Goal: Task Accomplishment & Management: Use online tool/utility

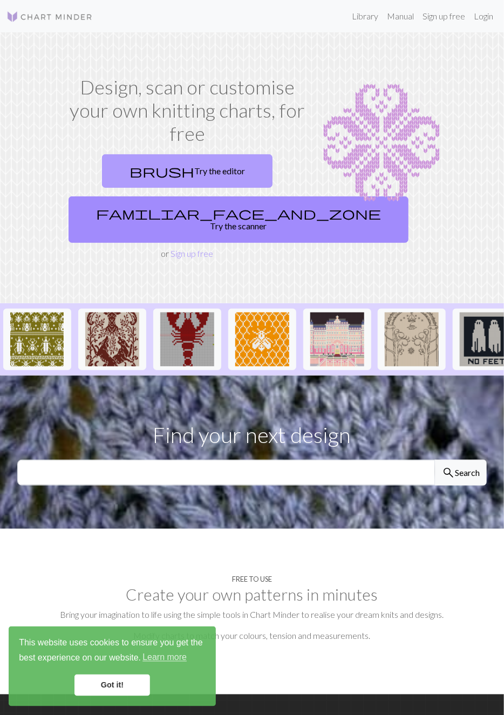
click at [166, 175] on span "brush" at bounding box center [161, 170] width 65 height 15
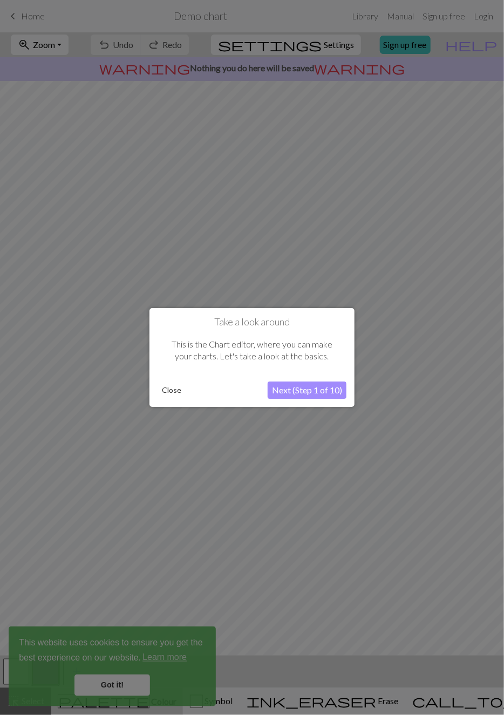
click at [324, 392] on button "Next (Step 1 of 10)" at bounding box center [307, 389] width 79 height 17
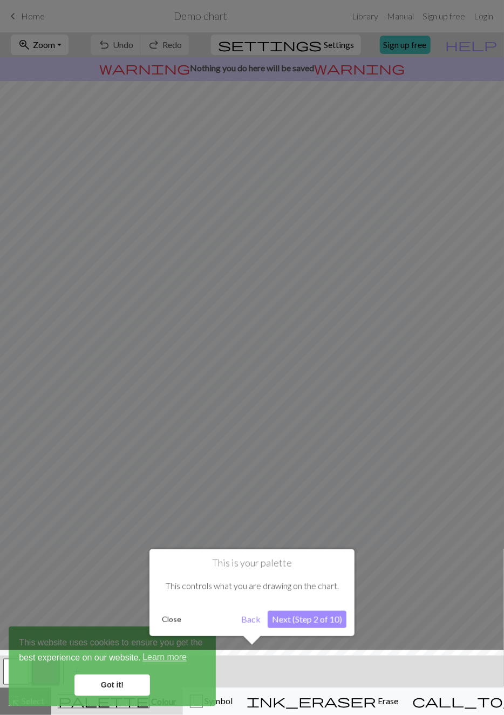
click at [326, 620] on button "Next (Step 2 of 10)" at bounding box center [307, 619] width 79 height 17
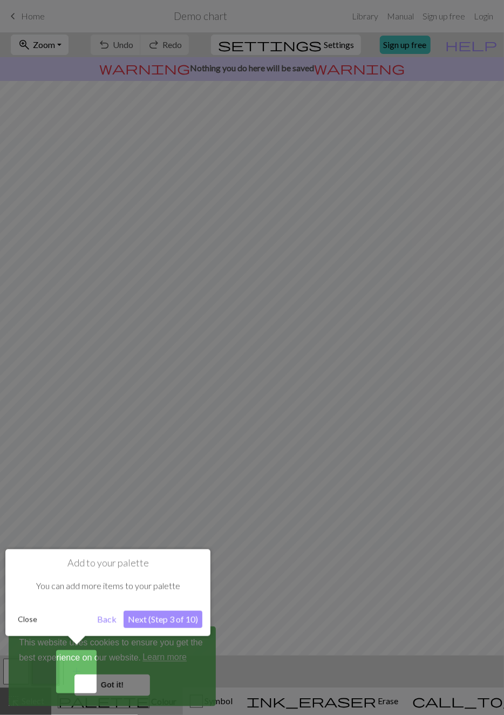
click at [326, 621] on div at bounding box center [252, 357] width 504 height 715
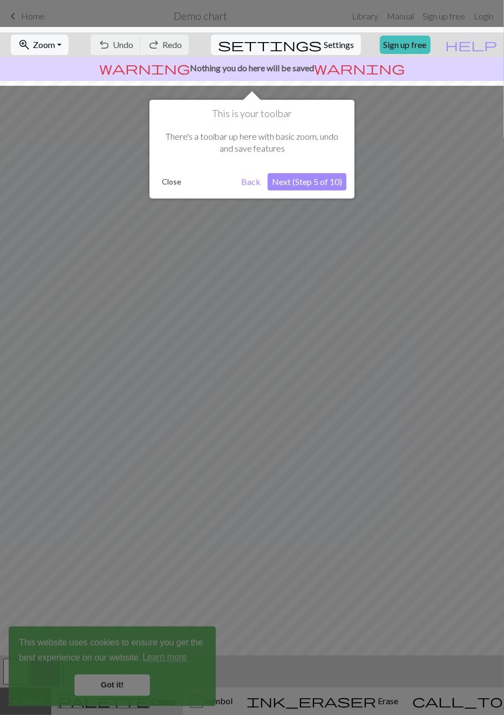
click at [345, 177] on button "Next (Step 5 of 10)" at bounding box center [307, 181] width 79 height 17
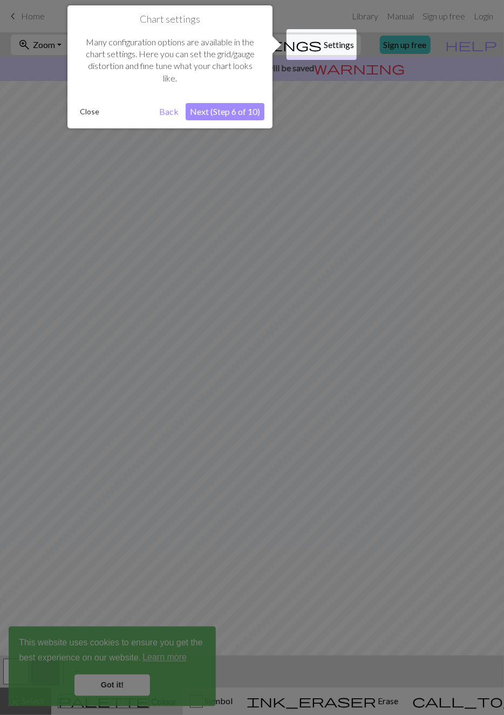
click at [256, 114] on button "Next (Step 6 of 10)" at bounding box center [225, 111] width 79 height 17
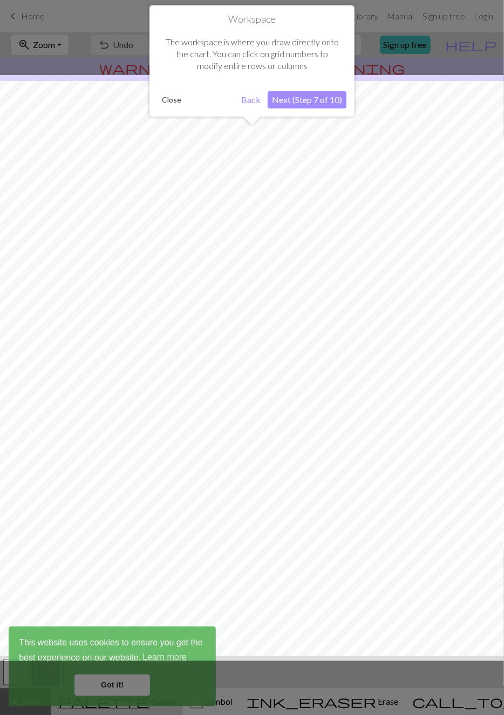
click at [323, 101] on button "Next (Step 7 of 10)" at bounding box center [307, 99] width 79 height 17
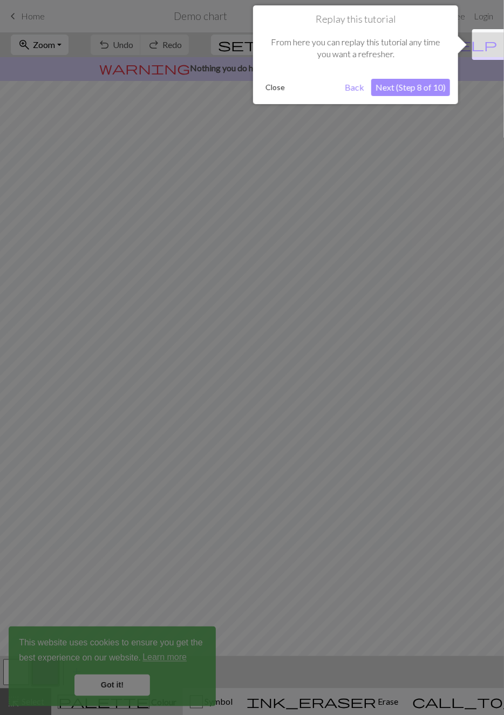
click at [395, 89] on button "Next (Step 8 of 10)" at bounding box center [410, 87] width 79 height 17
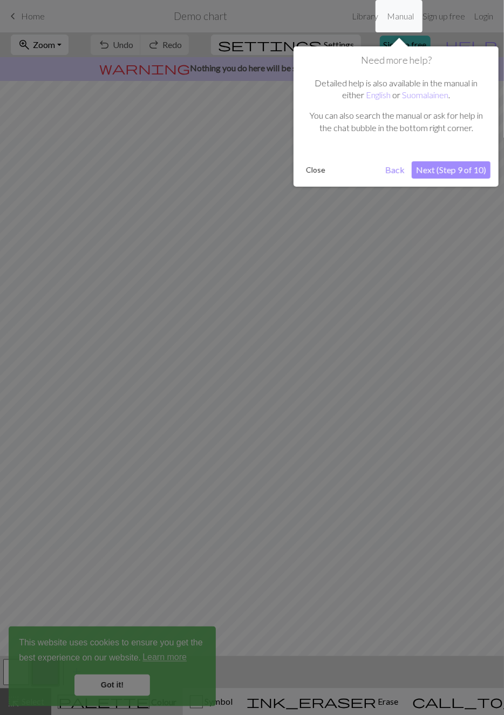
click at [464, 168] on button "Next (Step 9 of 10)" at bounding box center [451, 169] width 79 height 17
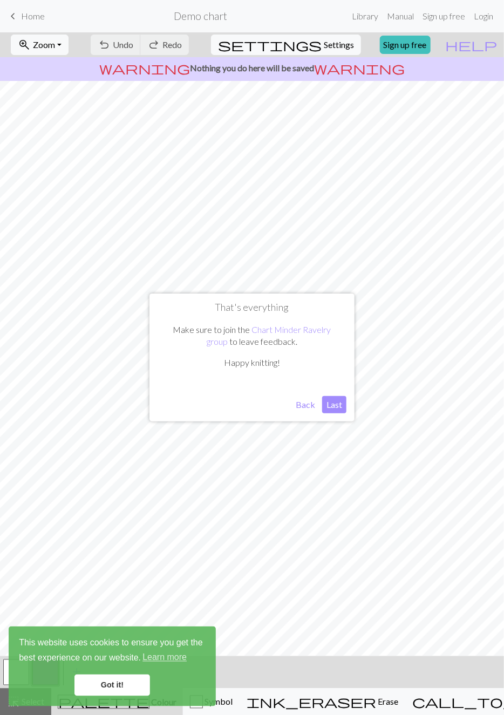
click at [338, 403] on button "Last" at bounding box center [334, 404] width 24 height 17
click at [159, 47] on div "undo Undo Undo redo Redo Redo" at bounding box center [139, 44] width 105 height 25
click at [154, 44] on div "undo Undo Undo redo Redo Redo" at bounding box center [139, 44] width 105 height 25
click at [136, 685] on link "Got it!" at bounding box center [112, 685] width 76 height 22
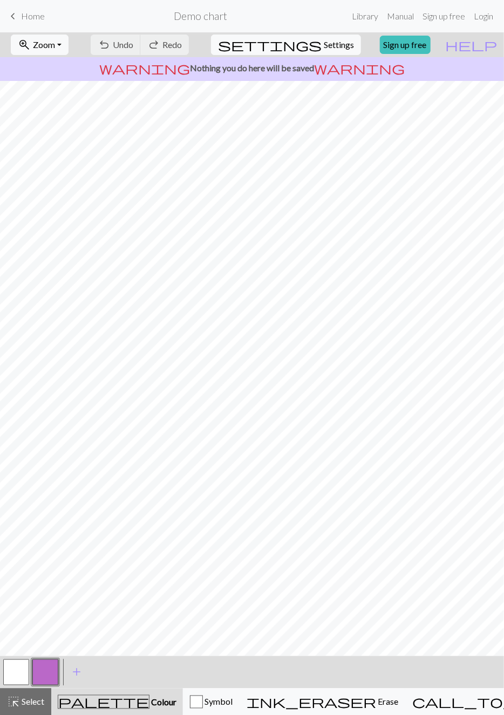
click at [16, 671] on button "button" at bounding box center [16, 672] width 26 height 26
click at [44, 673] on button "button" at bounding box center [45, 672] width 26 height 26
click at [52, 674] on button "button" at bounding box center [45, 672] width 26 height 26
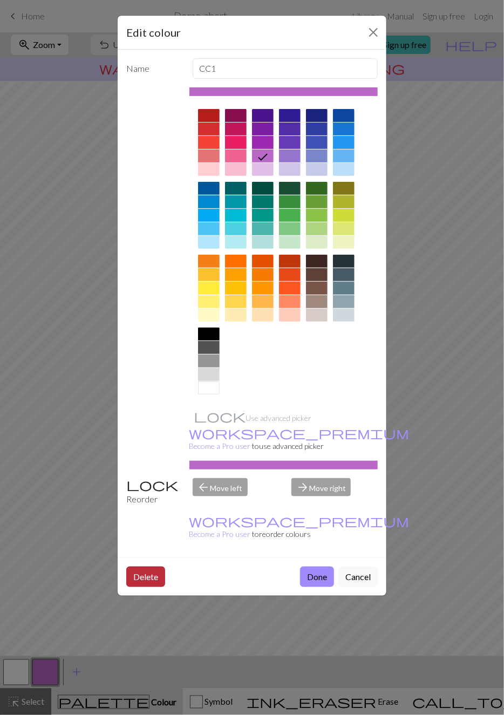
click at [148, 566] on button "Delete" at bounding box center [145, 576] width 39 height 20
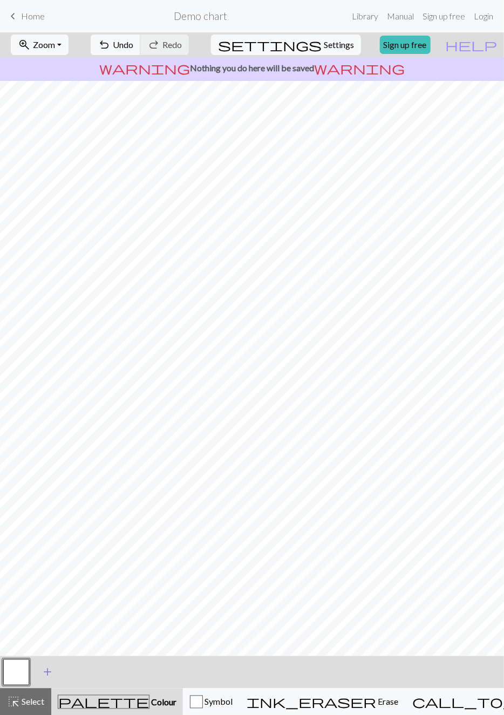
click at [47, 667] on span "add" at bounding box center [47, 672] width 13 height 15
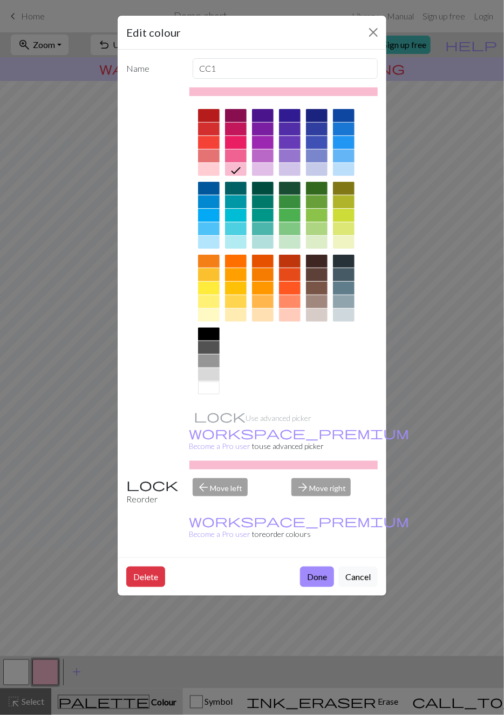
click at [213, 140] on div at bounding box center [209, 142] width 22 height 13
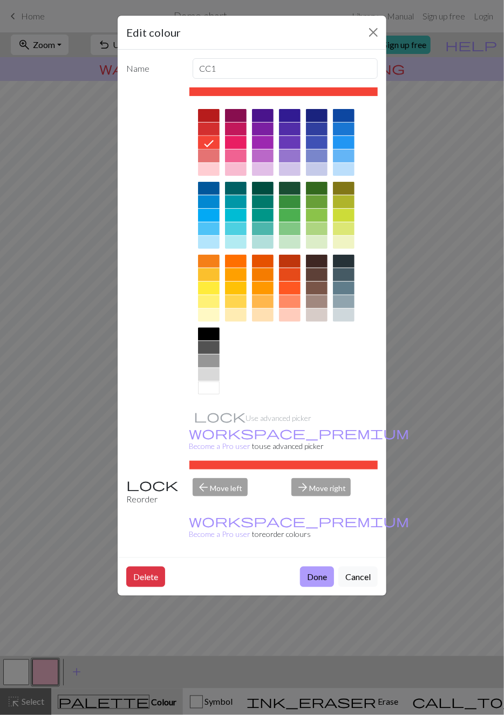
click at [317, 566] on button "Done" at bounding box center [317, 576] width 34 height 20
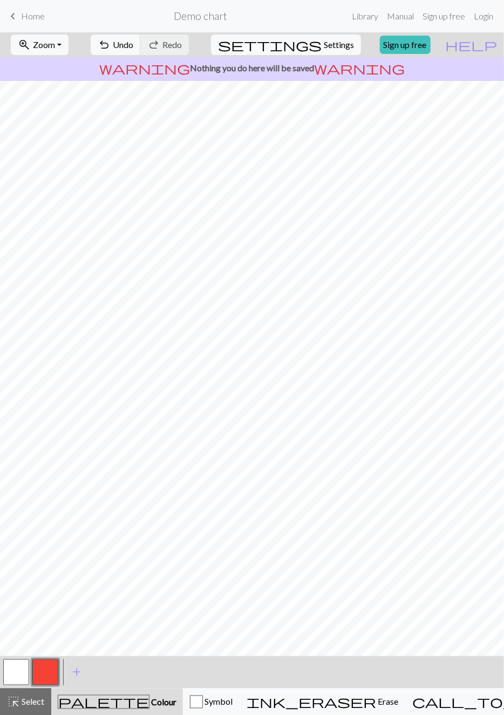
click at [16, 676] on button "button" at bounding box center [16, 672] width 26 height 26
click at [232, 703] on span "Symbol" at bounding box center [218, 701] width 30 height 10
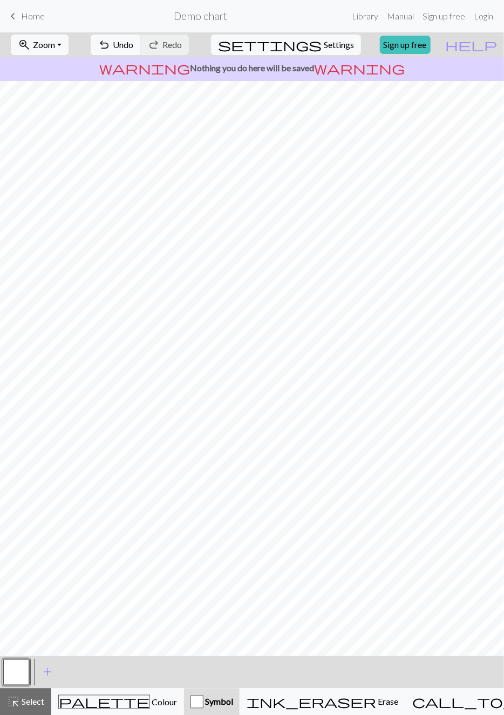
click at [233, 704] on span "Symbol" at bounding box center [218, 701] width 30 height 10
click at [132, 693] on button "palette Colour Colour" at bounding box center [117, 701] width 133 height 27
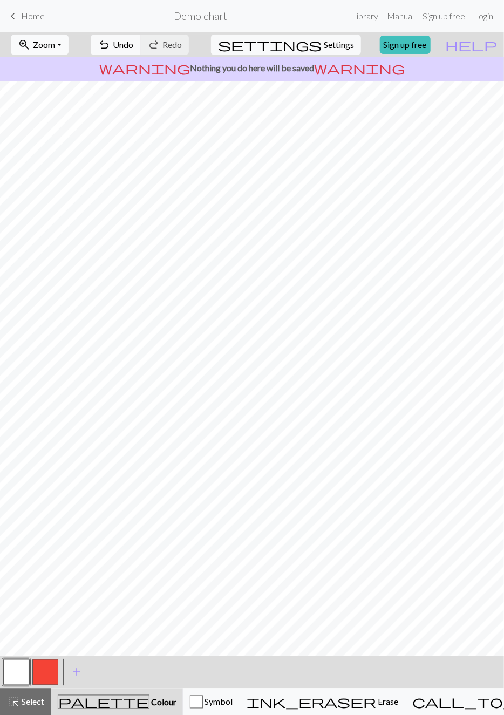
click at [54, 51] on button "zoom_in Zoom Zoom" at bounding box center [40, 45] width 58 height 20
click at [76, 65] on button "Fit all" at bounding box center [53, 67] width 85 height 17
click at [336, 49] on span "Settings" at bounding box center [339, 44] width 30 height 13
select select "aran"
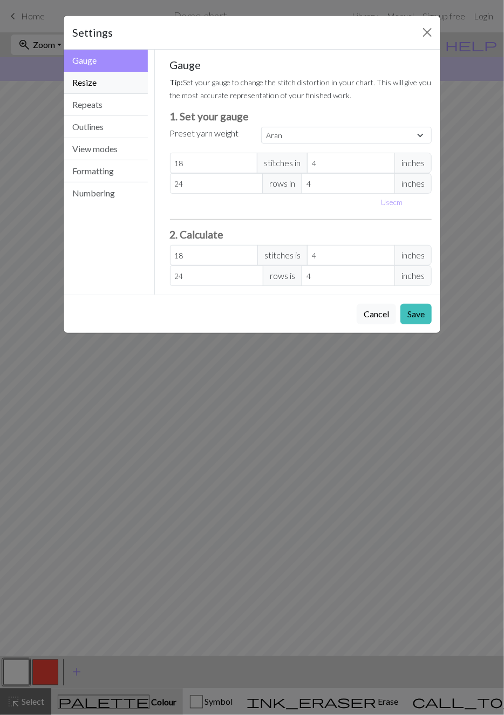
click at [83, 83] on button "Resize" at bounding box center [106, 83] width 84 height 22
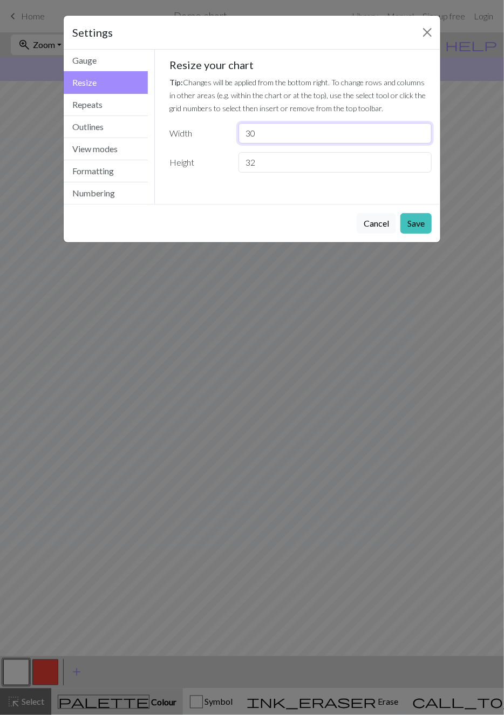
click at [321, 126] on input "30" at bounding box center [334, 133] width 193 height 20
click at [348, 151] on div "Resize your chart Tip: Changes will be applied from the bottom right. To change…" at bounding box center [301, 115] width 262 height 114
click at [378, 158] on input "32" at bounding box center [334, 162] width 193 height 20
type input "3"
type input "24"
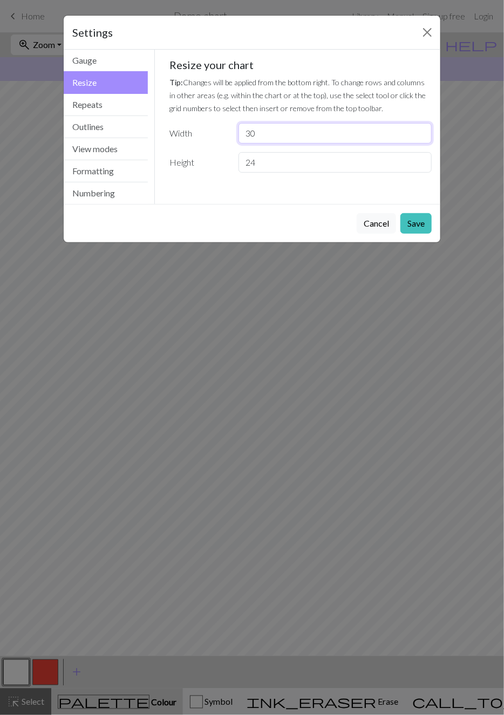
click at [273, 132] on input "30" at bounding box center [334, 133] width 193 height 20
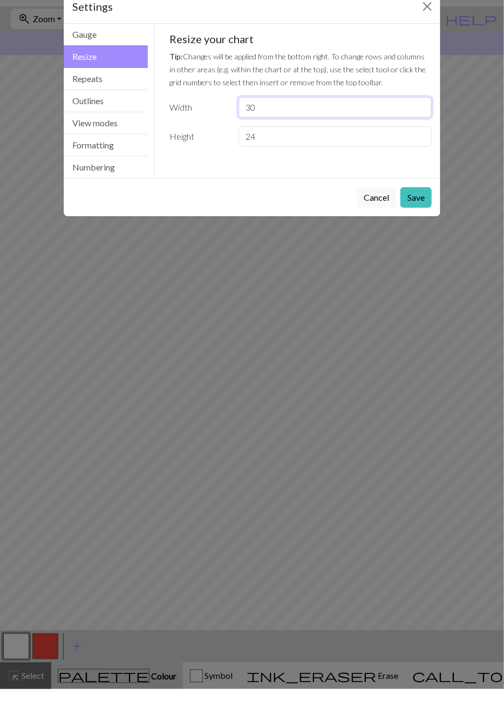
type input "3"
click at [422, 247] on div "Settings Resize Gauge Resize Repeats Outlines View modes Formatting Numbering G…" at bounding box center [252, 357] width 504 height 715
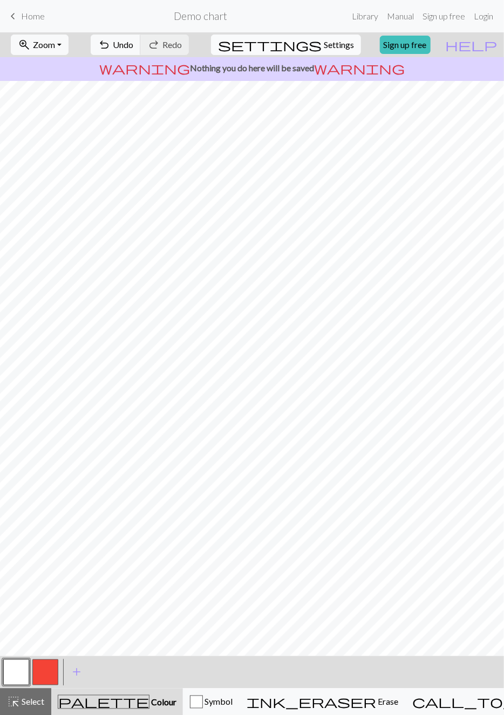
click at [312, 47] on button "settings Settings" at bounding box center [286, 45] width 150 height 20
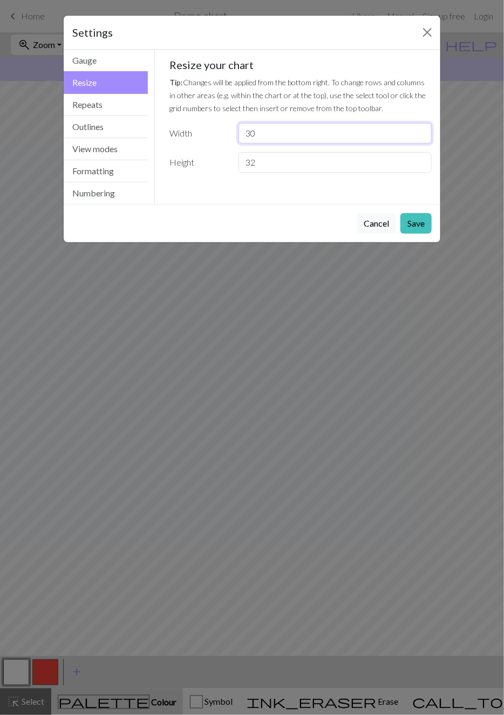
click at [259, 135] on input "30" at bounding box center [334, 133] width 193 height 20
type input "3"
type input "18"
click at [276, 167] on input "32" at bounding box center [334, 162] width 193 height 20
type input "3"
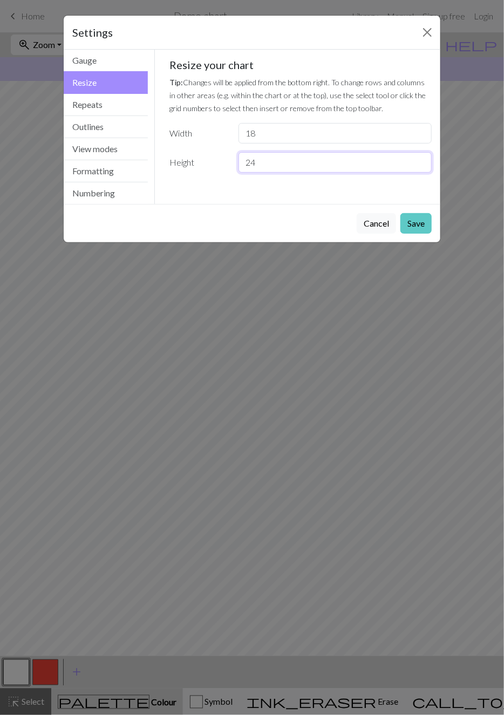
type input "24"
click at [421, 222] on button "Save" at bounding box center [415, 223] width 31 height 20
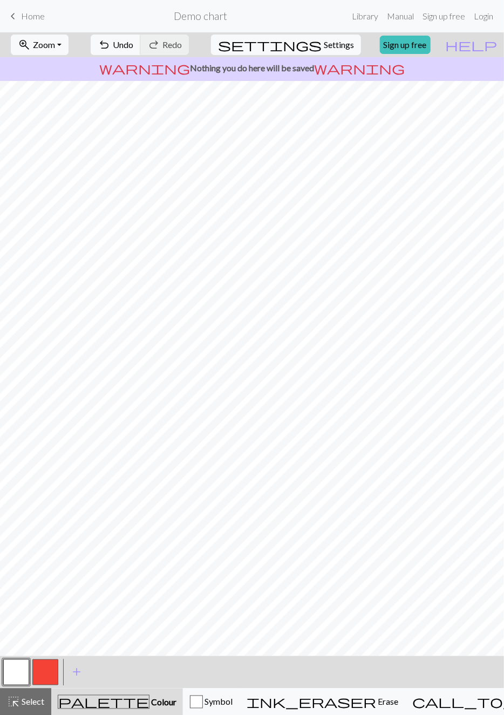
click at [44, 671] on button "button" at bounding box center [45, 672] width 26 height 26
click at [37, 698] on span "Select" at bounding box center [32, 701] width 24 height 10
click at [232, 696] on span "Symbol" at bounding box center [218, 701] width 30 height 10
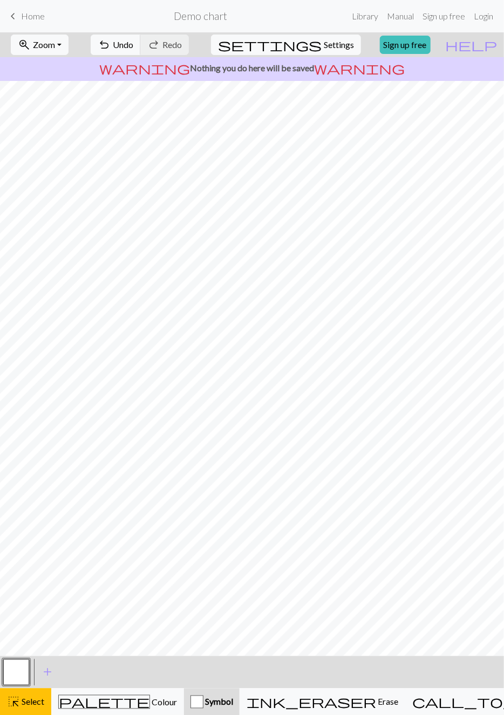
click at [146, 680] on div "< > add Add a symbol" at bounding box center [252, 672] width 504 height 32
click at [140, 695] on div "palette Colour Colour" at bounding box center [117, 702] width 119 height 14
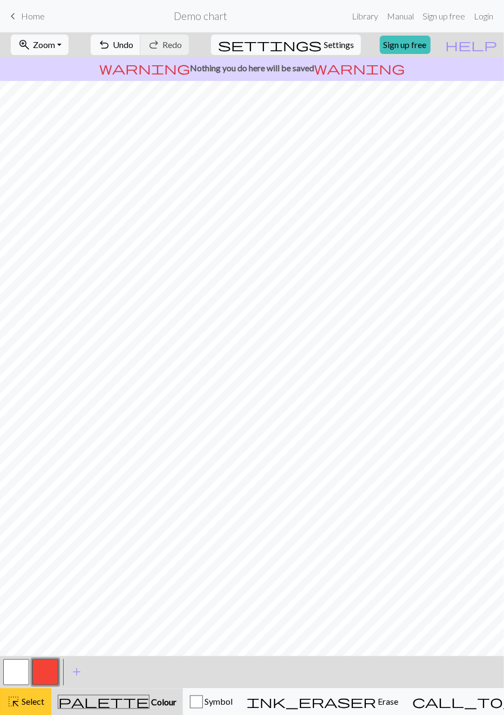
click at [31, 694] on button "highlight_alt Select Select" at bounding box center [25, 701] width 51 height 27
click at [15, 679] on button "button" at bounding box center [16, 672] width 26 height 26
click at [46, 669] on button "button" at bounding box center [45, 672] width 26 height 26
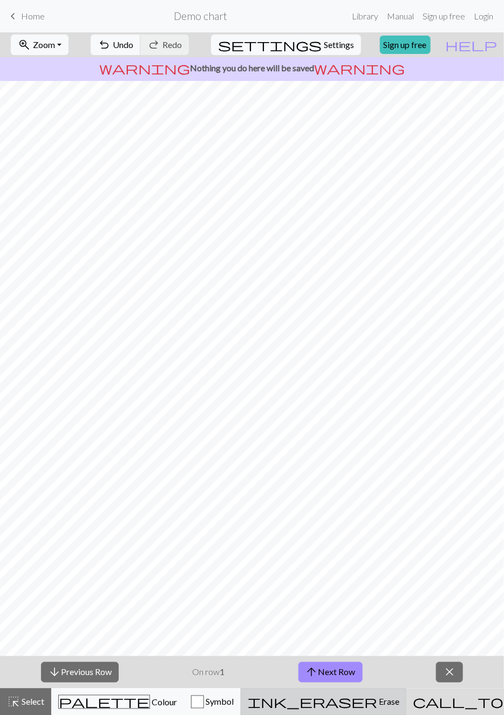
click at [358, 699] on div "ink_eraser Erase Erase" at bounding box center [324, 701] width 152 height 13
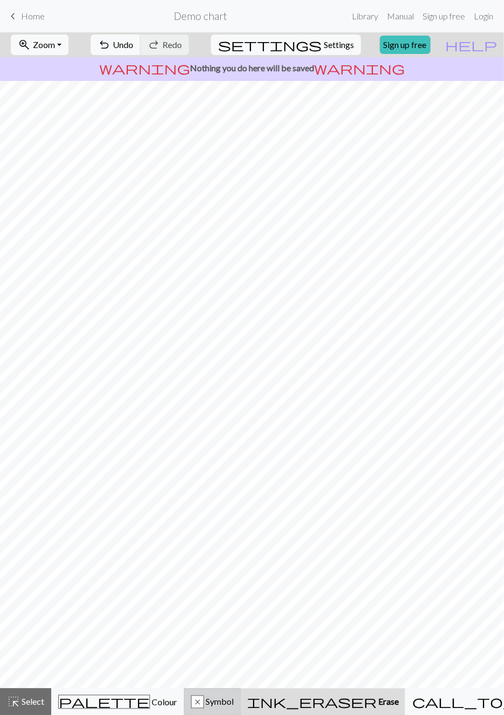
click at [234, 702] on div "x Symbol" at bounding box center [212, 701] width 43 height 13
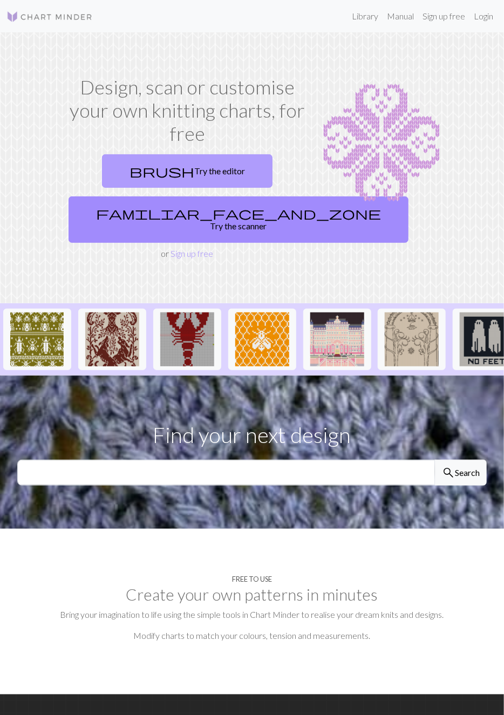
click at [216, 178] on link "brush Try the editor" at bounding box center [187, 170] width 170 height 33
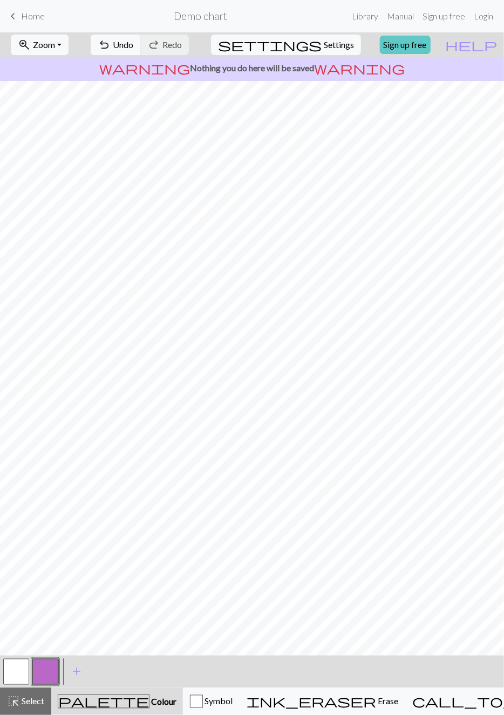
click at [430, 43] on link "Sign up free" at bounding box center [405, 45] width 51 height 18
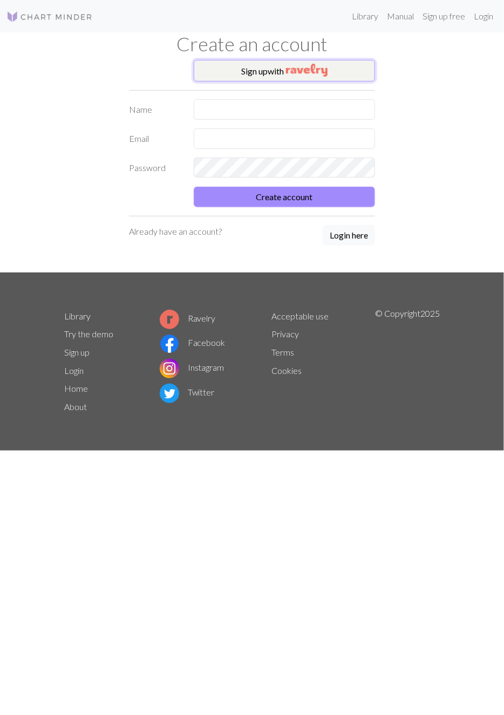
click at [307, 70] on img "button" at bounding box center [307, 70] width 42 height 13
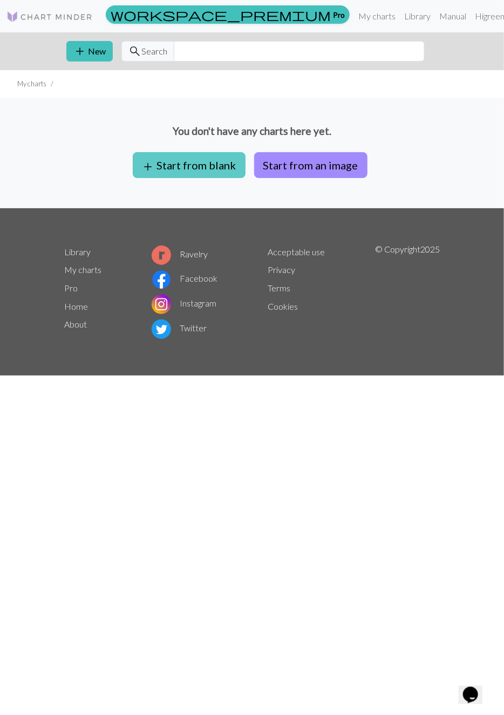
click at [221, 155] on button "add Start from blank" at bounding box center [189, 165] width 113 height 26
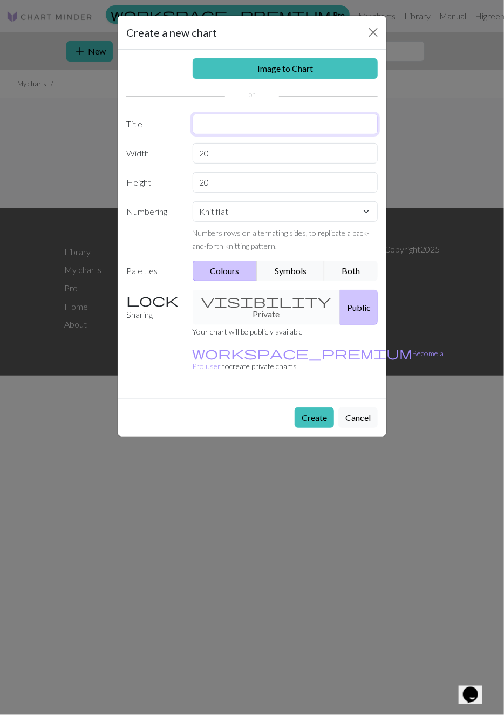
click at [258, 122] on input "text" at bounding box center [286, 124] width 186 height 20
click at [289, 118] on input "text" at bounding box center [286, 124] width 186 height 20
type input "LOBSTER"
click at [215, 149] on input "20" at bounding box center [286, 153] width 186 height 20
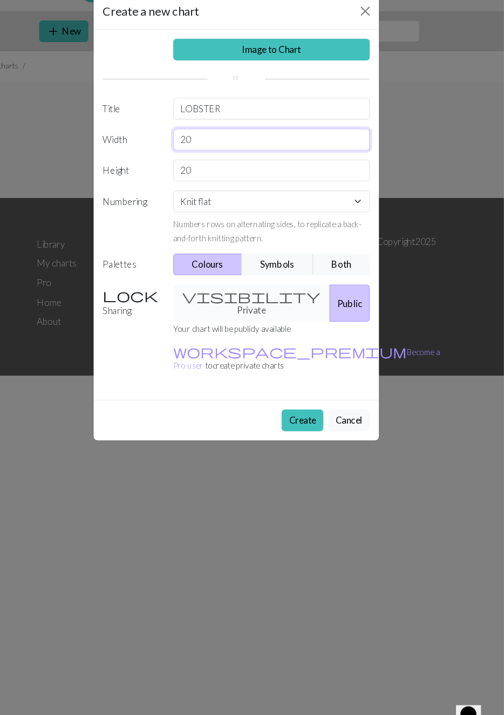
type input "2"
type input "18"
click at [214, 182] on input "20" at bounding box center [286, 182] width 186 height 20
type input "2 4"
click at [295, 207] on select "Knit flat Knit in the round Lace knitting Cross stitch" at bounding box center [286, 211] width 186 height 20
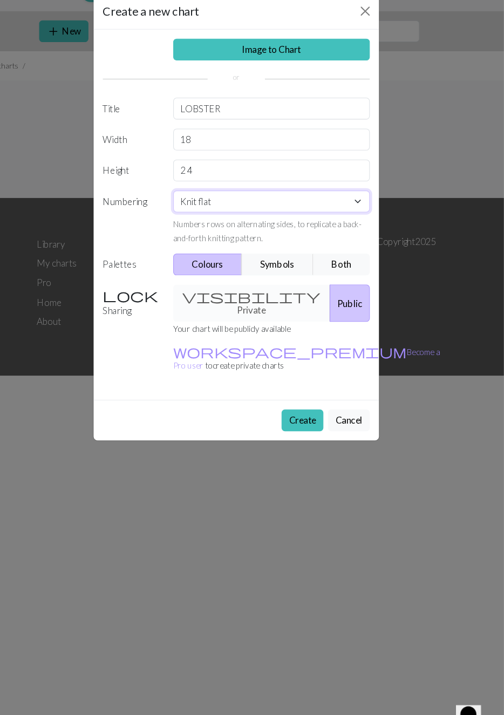
select select "round"
click at [193, 201] on select "Knit flat Knit in the round Lace knitting Cross stitch" at bounding box center [286, 211] width 186 height 20
click at [303, 268] on button "Symbols" at bounding box center [291, 271] width 68 height 20
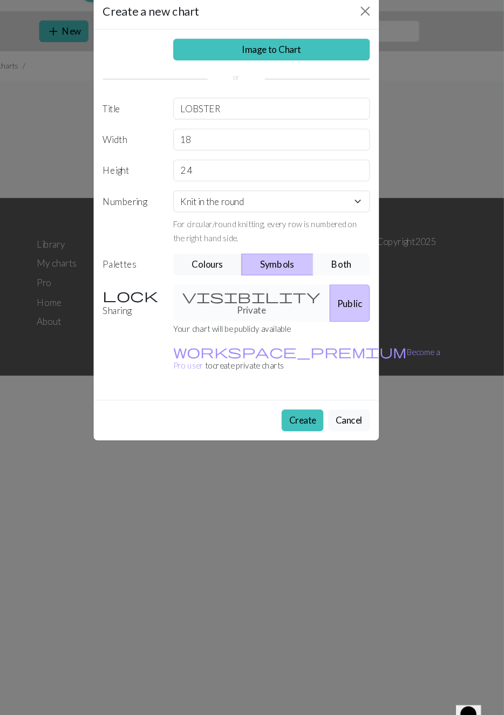
click at [345, 265] on button "Both" at bounding box center [351, 271] width 54 height 20
click at [240, 266] on button "Colours" at bounding box center [225, 271] width 65 height 20
click at [269, 299] on div "visibility Private Public" at bounding box center [285, 307] width 199 height 35
click at [340, 298] on button "Public" at bounding box center [359, 307] width 38 height 35
click at [271, 302] on div "visibility Private Public" at bounding box center [285, 307] width 199 height 35
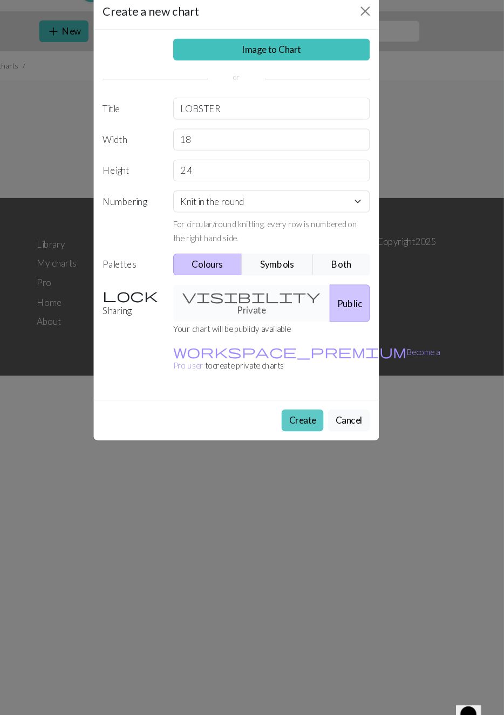
click at [321, 407] on button "Create" at bounding box center [314, 417] width 39 height 20
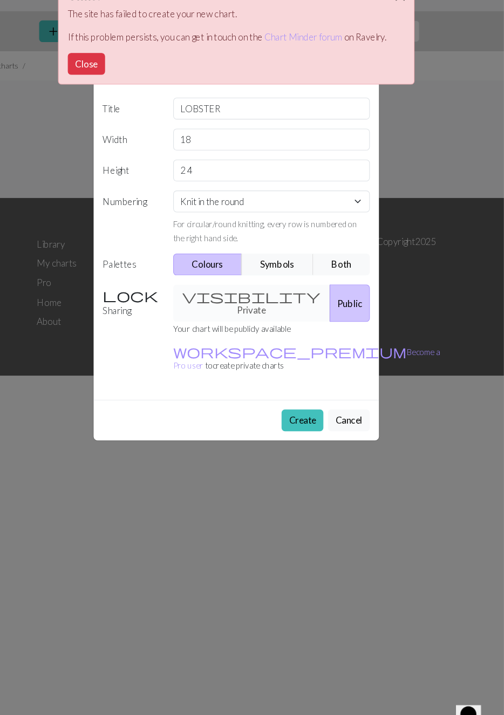
click at [323, 407] on button "Create" at bounding box center [314, 417] width 39 height 20
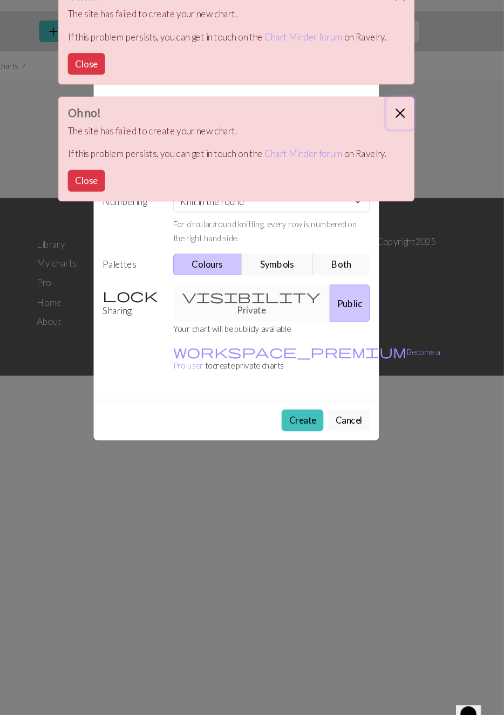
click at [407, 123] on button "Close" at bounding box center [406, 128] width 26 height 30
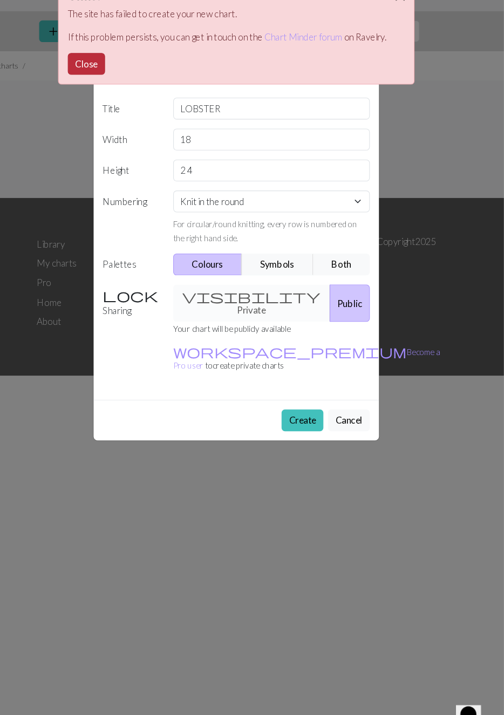
click at [110, 85] on button "Close" at bounding box center [110, 82] width 35 height 20
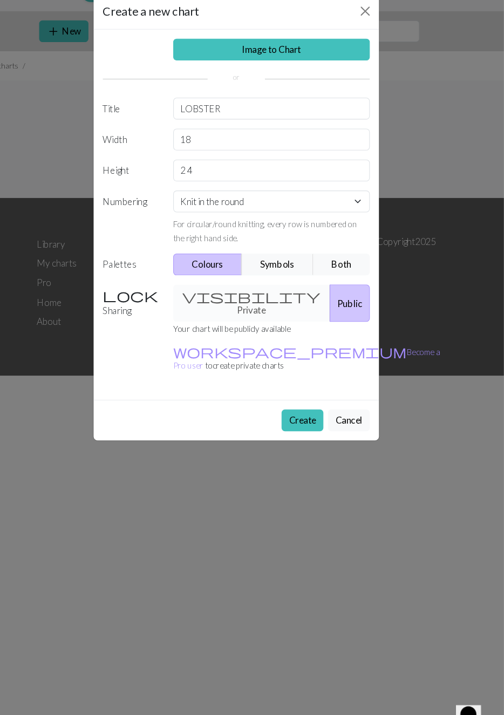
click at [355, 297] on button "Public" at bounding box center [359, 307] width 38 height 35
click at [281, 114] on input "LOBSTER" at bounding box center [286, 124] width 186 height 20
type input "LOB"
click at [319, 407] on button "Create" at bounding box center [314, 417] width 39 height 20
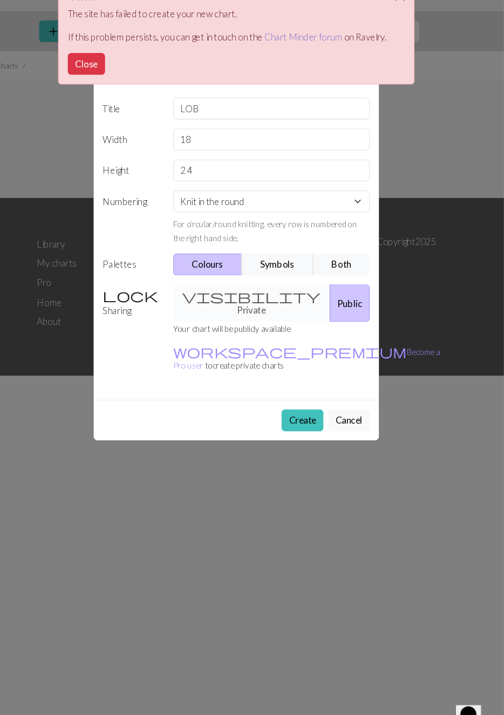
click at [331, 59] on link "Chart Minder forum" at bounding box center [314, 56] width 73 height 10
click at [122, 78] on button "Close" at bounding box center [110, 82] width 35 height 20
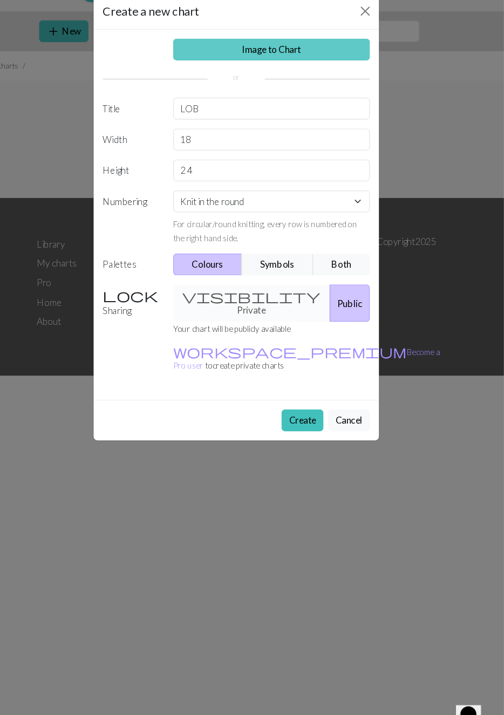
click at [344, 68] on link "Image to Chart" at bounding box center [286, 68] width 186 height 20
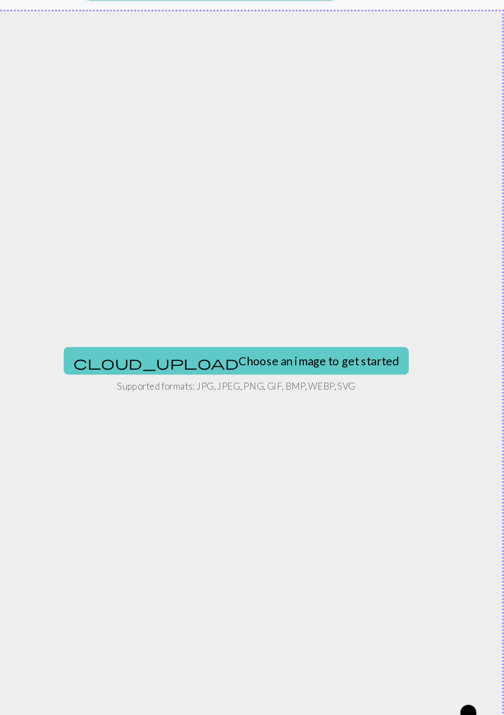
click at [307, 361] on button "cloud_upload Choose an image to get started" at bounding box center [252, 363] width 325 height 26
type input "C:\fakepath\be7cfd1a-798f-4717-9322-1f231f6630fd-1_all_22995.jpg"
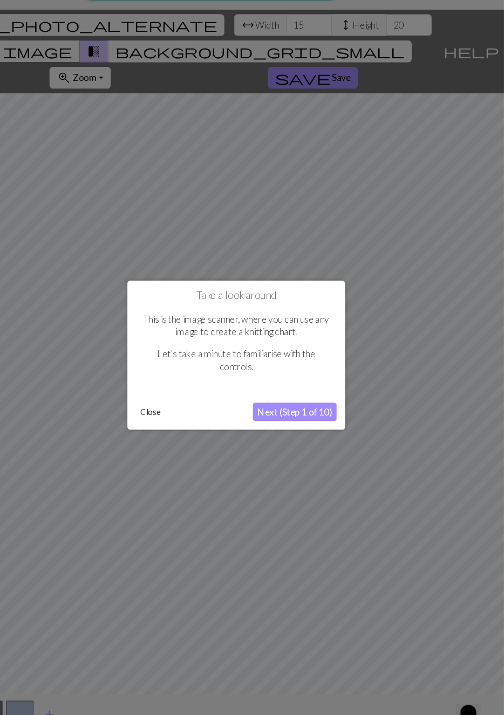
click at [312, 415] on button "Next (Step 1 of 10)" at bounding box center [307, 410] width 79 height 17
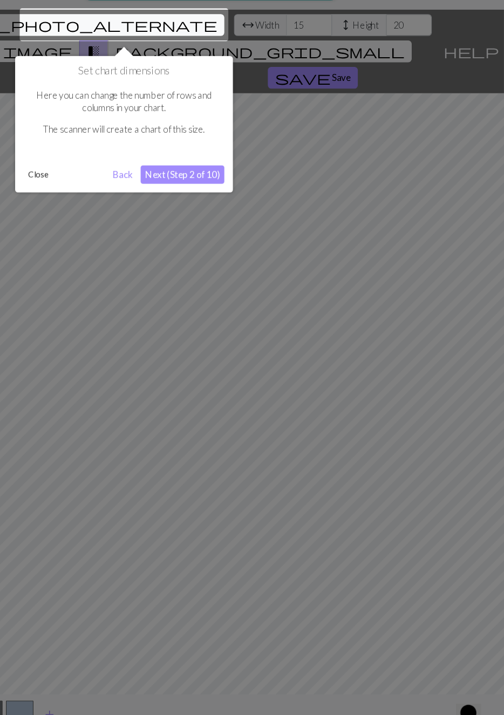
scroll to position [20, 0]
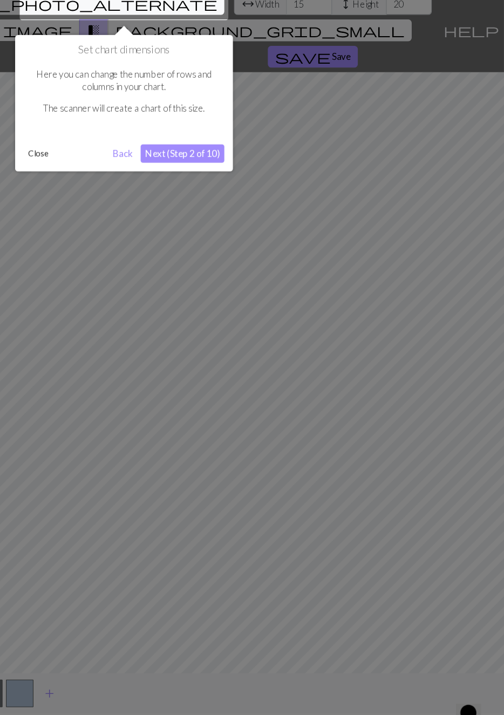
click at [225, 166] on button "Next (Step 2 of 10)" at bounding box center [201, 167] width 79 height 17
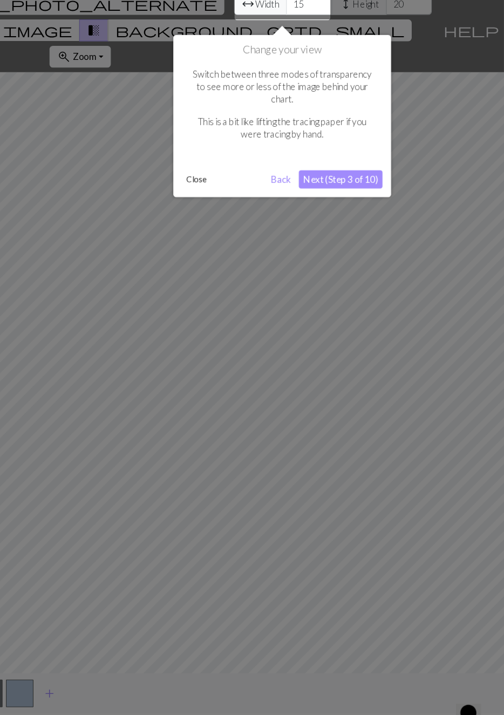
click at [353, 183] on button "Next (Step 3 of 10)" at bounding box center [350, 191] width 79 height 17
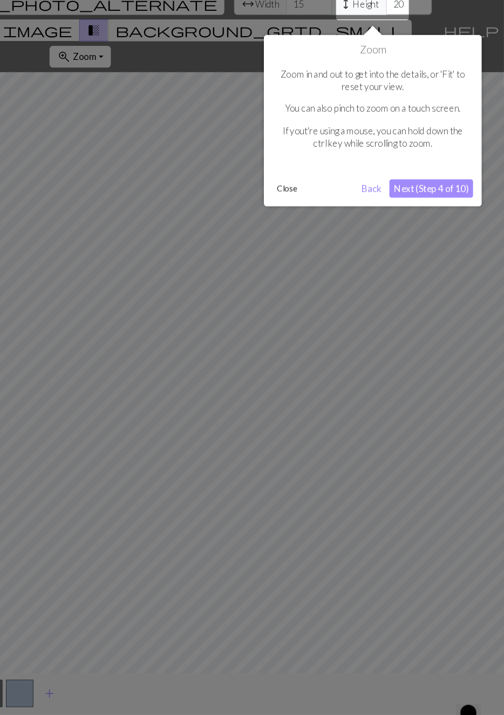
click at [359, 179] on div "Zoom in and out to get into the details, or 'Fit' to reset your view. You can a…" at bounding box center [380, 130] width 189 height 108
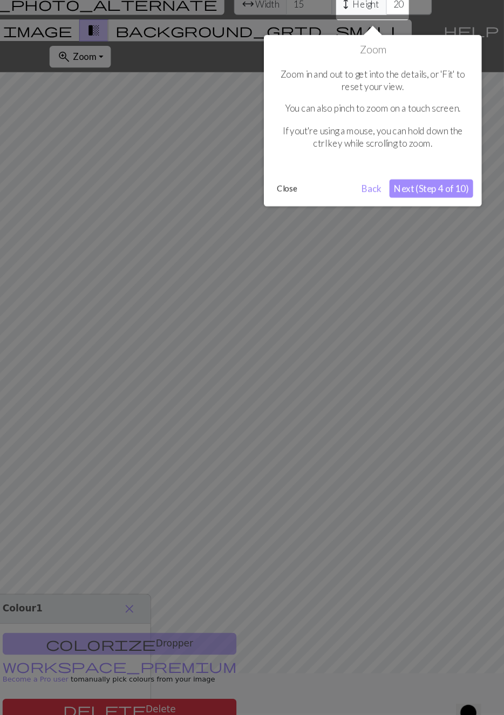
click at [401, 190] on div "Zoom Zoom in and out to get into the details, or 'Fit' to reset your view. You …" at bounding box center [380, 136] width 205 height 161
click at [439, 200] on button "Next (Step 4 of 10)" at bounding box center [435, 200] width 79 height 17
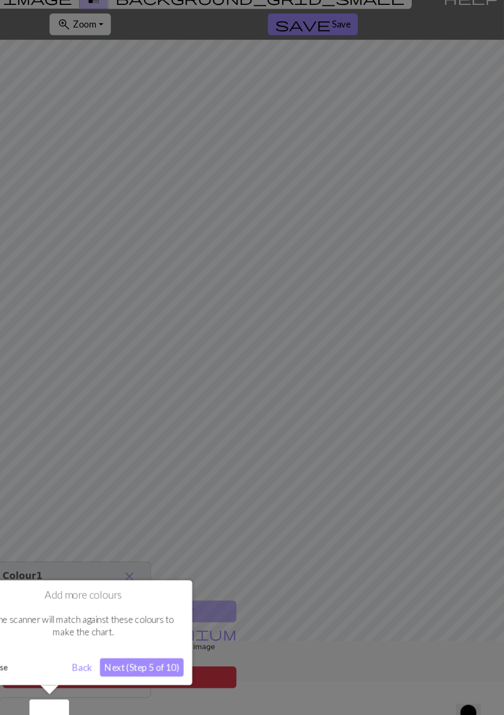
scroll to position [51, 0]
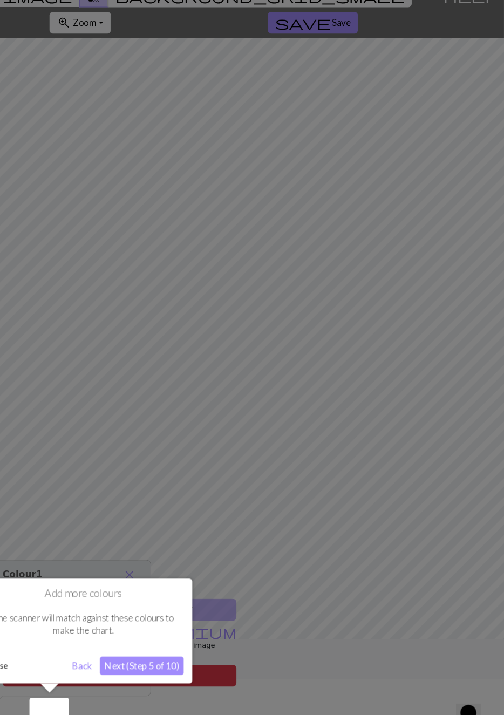
click at [179, 644] on button "Next (Step 5 of 10)" at bounding box center [163, 649] width 79 height 17
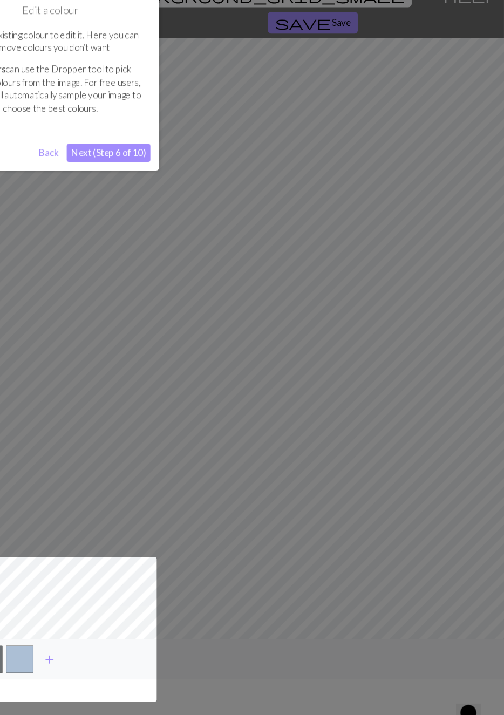
click at [156, 166] on button "Next (Step 6 of 10)" at bounding box center [131, 167] width 79 height 17
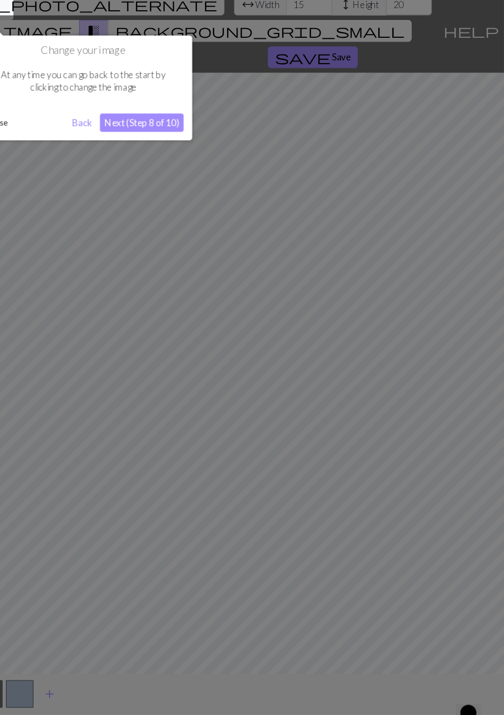
click at [186, 138] on button "Next (Step 8 of 10)" at bounding box center [163, 138] width 79 height 17
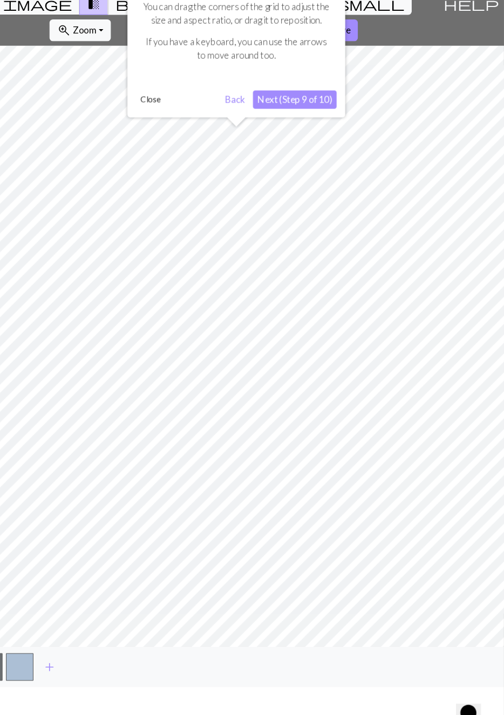
click at [316, 109] on button "Next (Step 9 of 10)" at bounding box center [307, 116] width 79 height 17
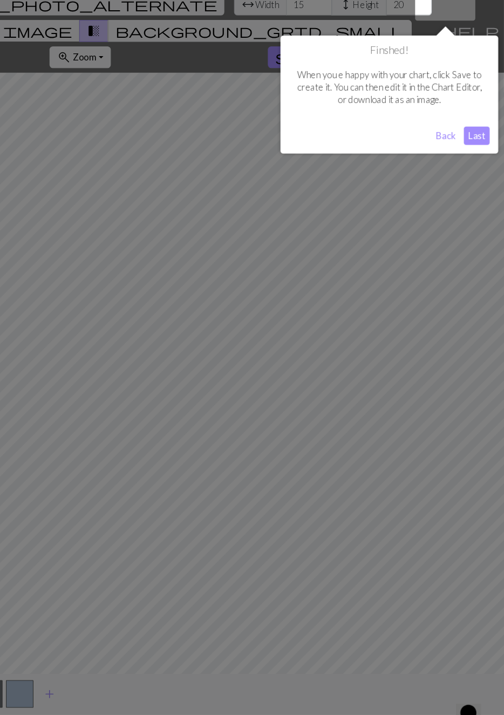
scroll to position [19, 0]
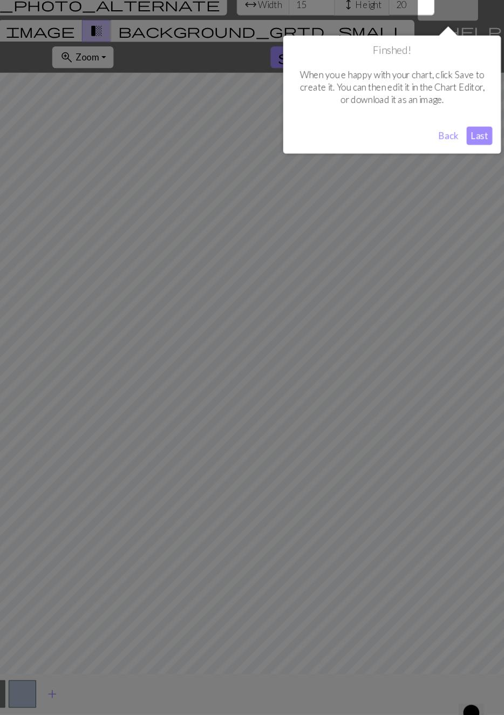
click at [476, 148] on button "Last" at bounding box center [478, 150] width 24 height 17
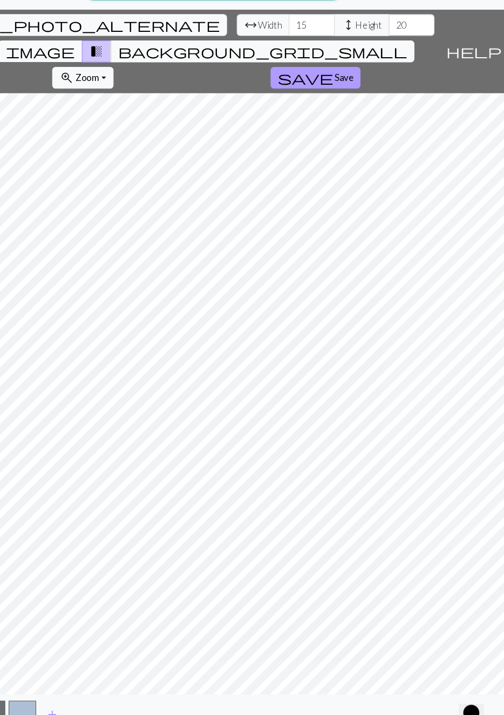
click at [366, 86] on button "save Save" at bounding box center [324, 96] width 85 height 20
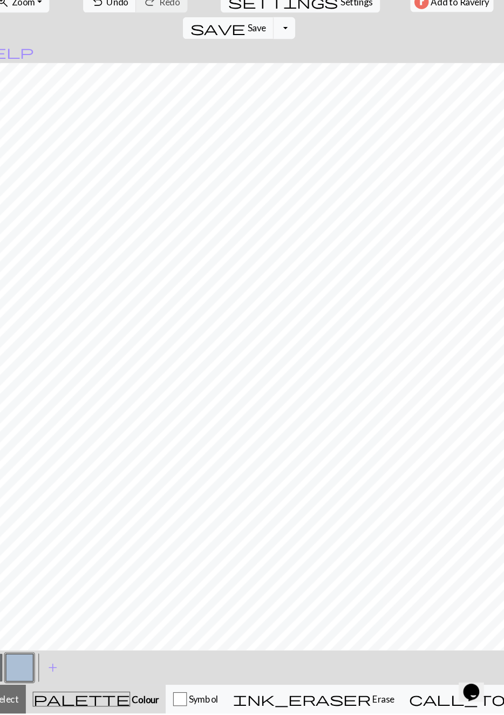
click at [26, 675] on button "button" at bounding box center [16, 672] width 26 height 26
click at [29, 673] on div at bounding box center [16, 671] width 29 height 29
click at [29, 674] on button "button" at bounding box center [16, 672] width 26 height 26
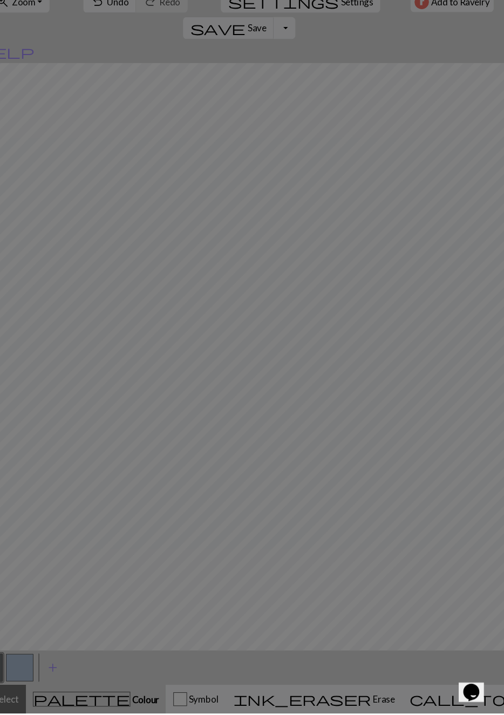
click at [30, 676] on div "Edit colour Name MC Use advanced picker workspace_premium Become a Pro user to …" at bounding box center [252, 357] width 504 height 715
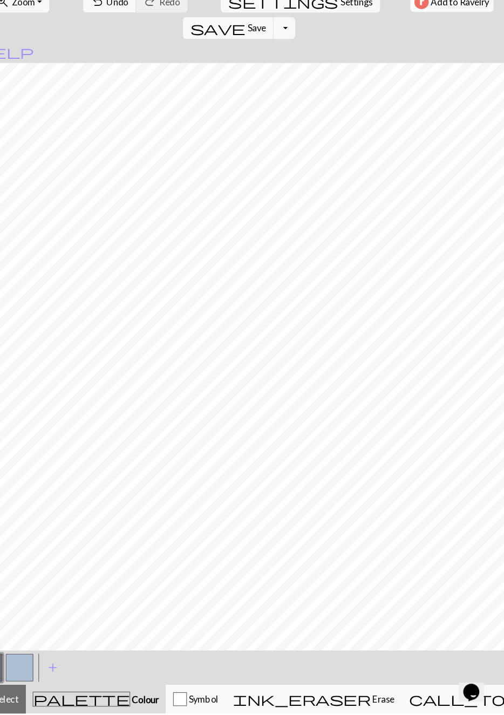
click at [28, 676] on button "button" at bounding box center [16, 672] width 26 height 26
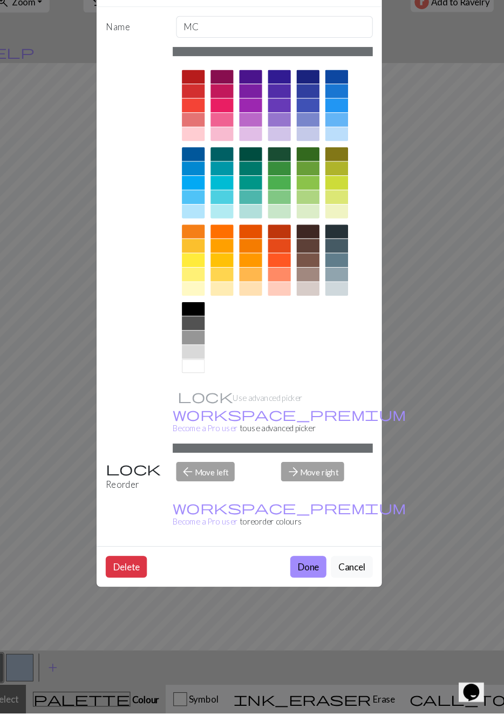
click at [220, 128] on div at bounding box center [209, 128] width 22 height 13
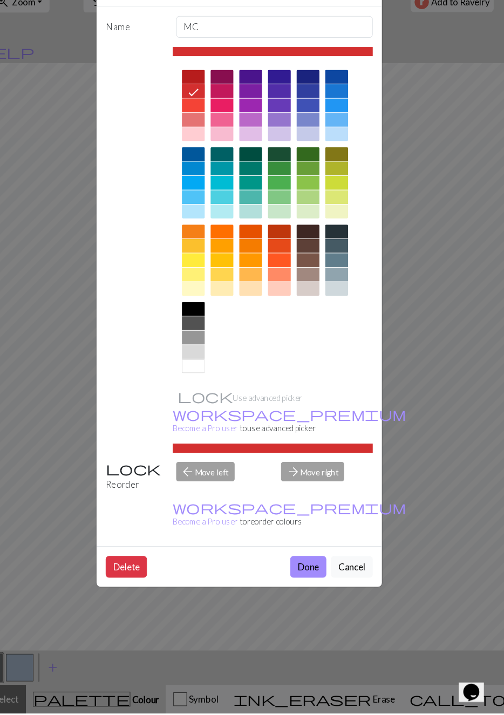
click at [220, 140] on div at bounding box center [209, 142] width 22 height 13
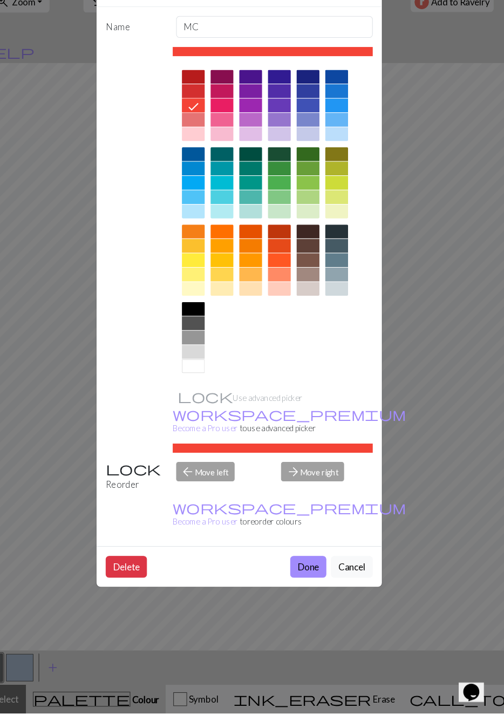
click at [47, 681] on div "Edit colour Name MC Use advanced picker workspace_premium Become a Pro user to …" at bounding box center [252, 357] width 504 height 715
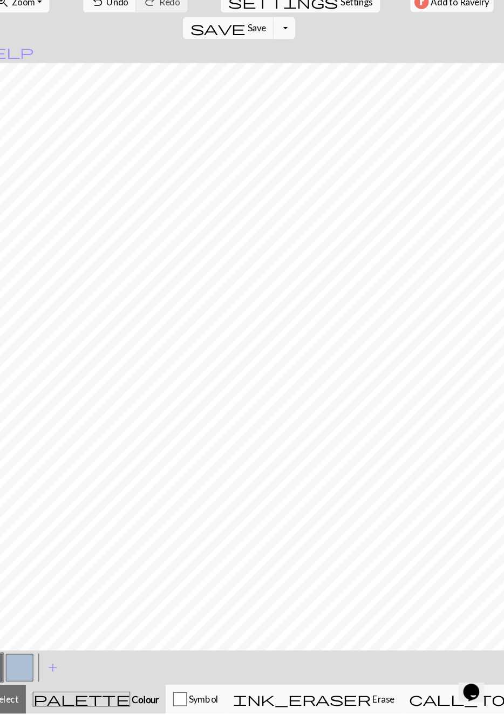
click at [27, 674] on button "button" at bounding box center [16, 672] width 26 height 26
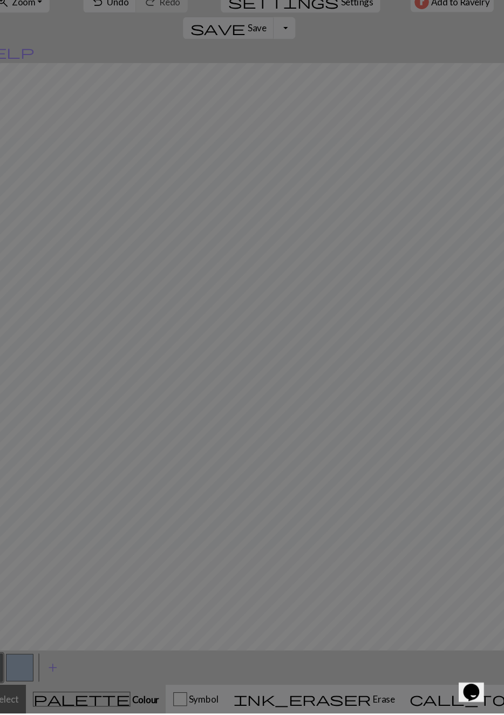
click at [32, 673] on div "Edit colour Name MC Use advanced picker workspace_premium Become a Pro user to …" at bounding box center [252, 357] width 504 height 715
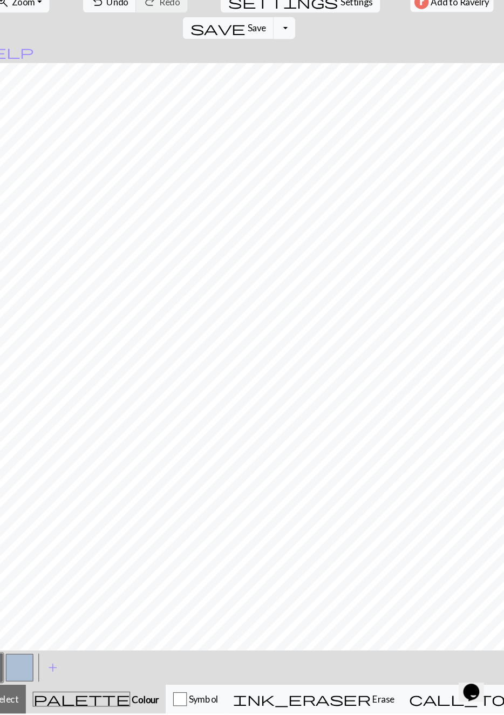
click at [31, 675] on div at bounding box center [45, 671] width 29 height 29
click at [30, 673] on div at bounding box center [16, 671] width 29 height 29
click at [347, 47] on span "Settings" at bounding box center [362, 44] width 30 height 13
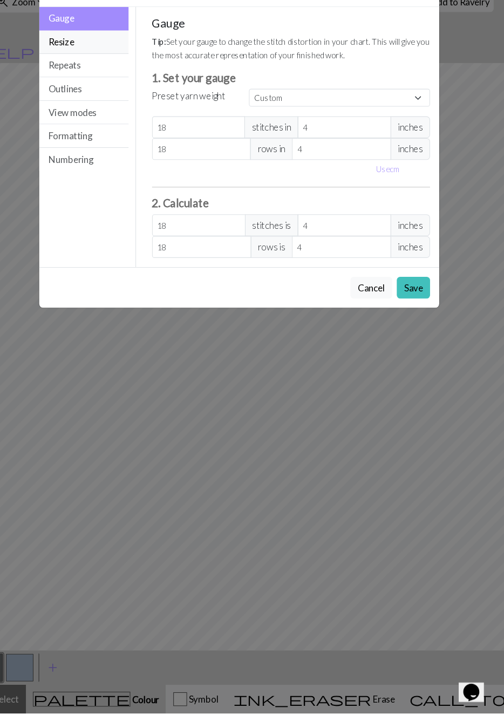
click at [148, 85] on button "Resize" at bounding box center [106, 83] width 84 height 22
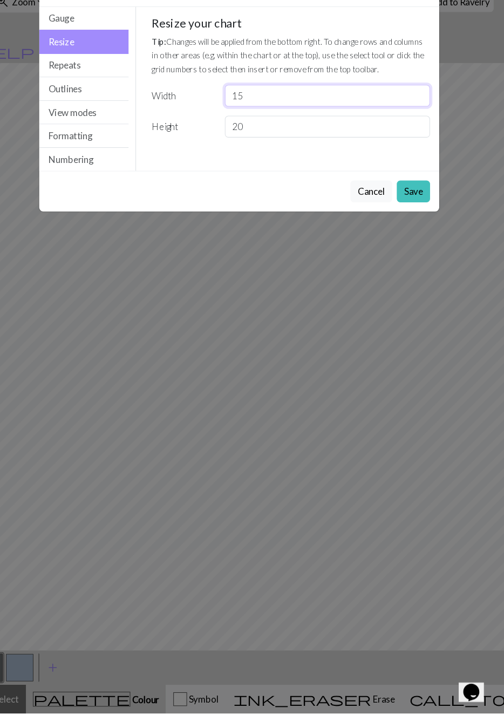
click at [415, 131] on input "15" at bounding box center [334, 133] width 193 height 20
type input "18"
click at [409, 165] on input "20" at bounding box center [334, 162] width 193 height 20
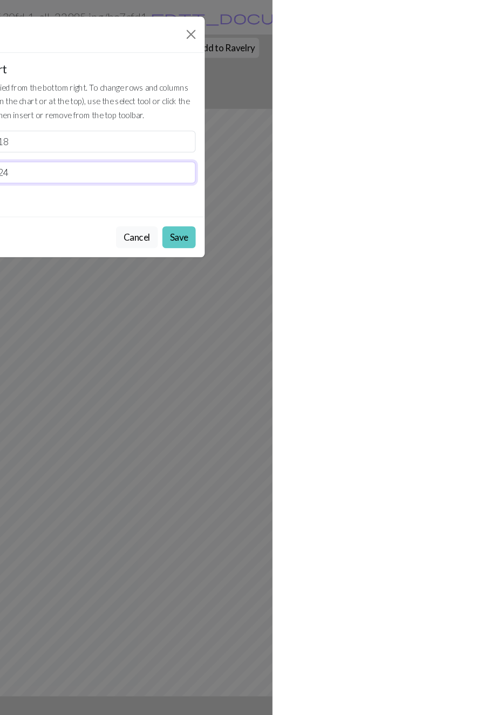
type input "24"
click at [432, 221] on button "Save" at bounding box center [415, 223] width 31 height 20
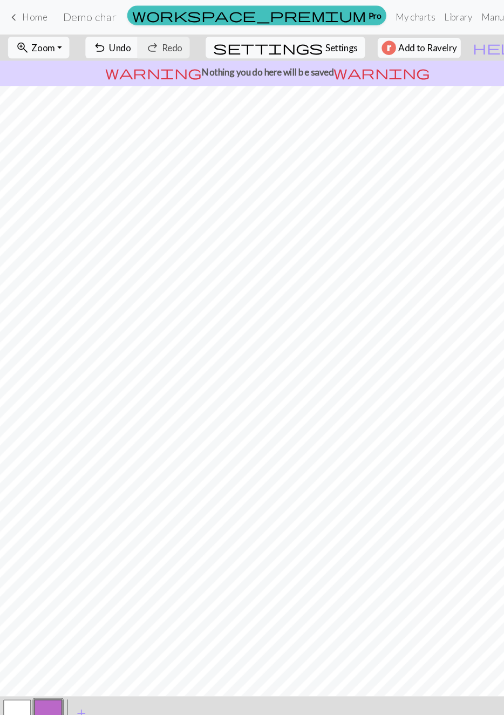
click at [347, 690] on button "ink_eraser Erase Erase" at bounding box center [323, 701] width 166 height 27
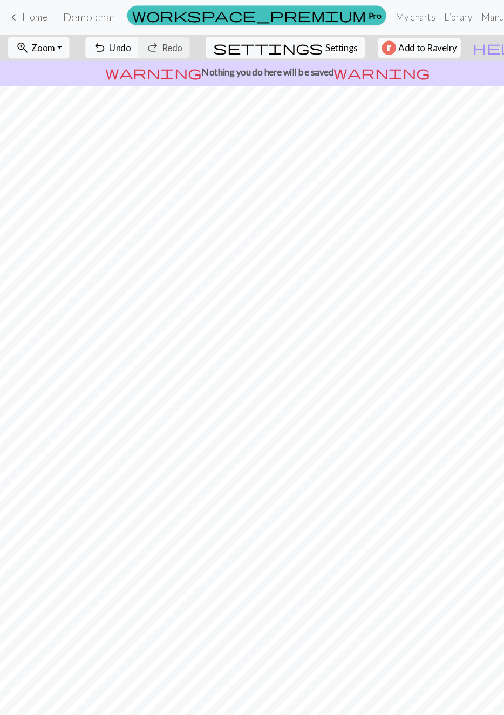
click at [154, 708] on button "palette Colour Colour" at bounding box center [117, 701] width 133 height 27
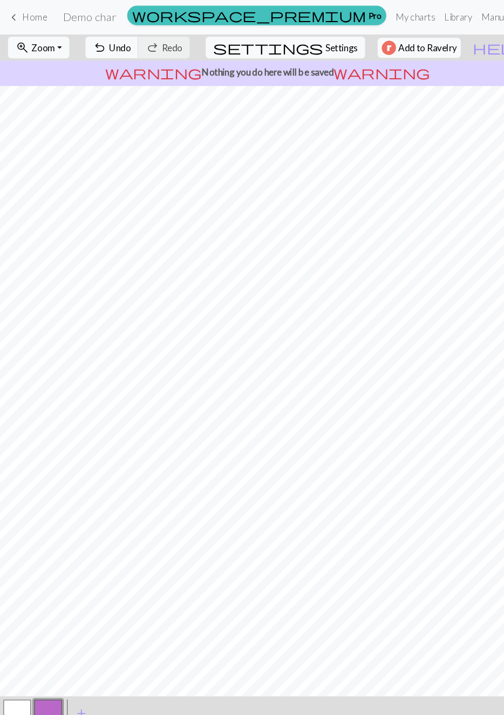
click at [12, 678] on button "button" at bounding box center [16, 672] width 26 height 26
click at [48, 676] on button "button" at bounding box center [45, 672] width 26 height 26
click at [50, 677] on button "button" at bounding box center [45, 672] width 26 height 26
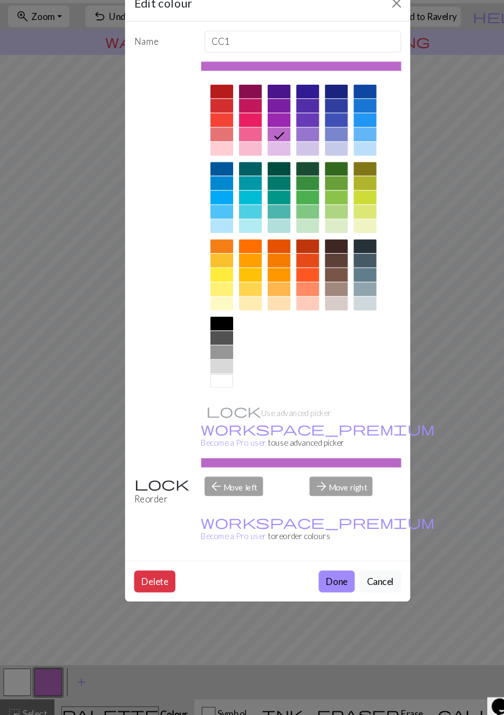
click at [208, 138] on div at bounding box center [209, 142] width 22 height 13
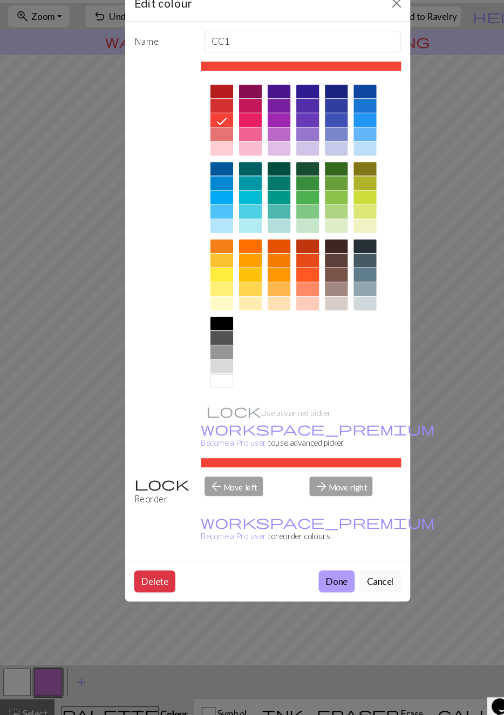
click at [326, 566] on button "Done" at bounding box center [317, 576] width 34 height 20
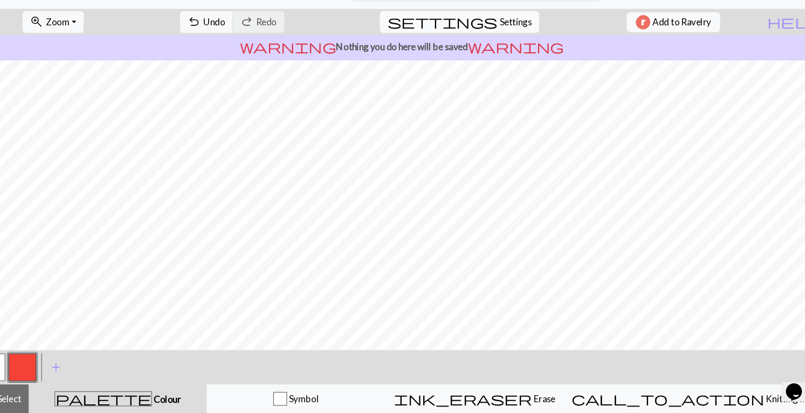
click at [498, 44] on span "Settings" at bounding box center [510, 44] width 30 height 13
select select "aran"
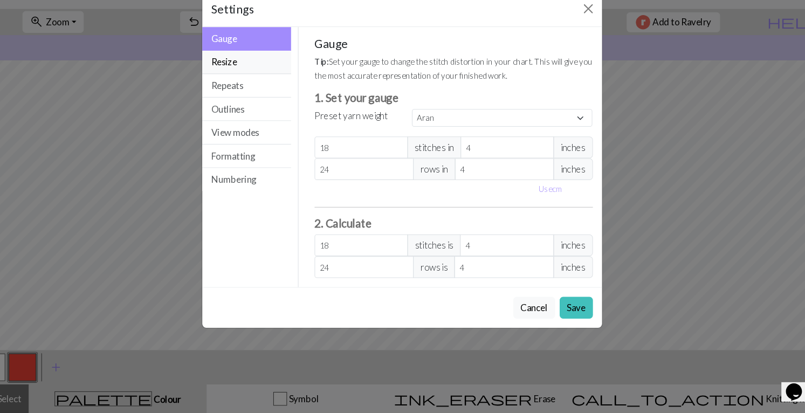
click at [270, 87] on button "Resize" at bounding box center [257, 83] width 84 height 22
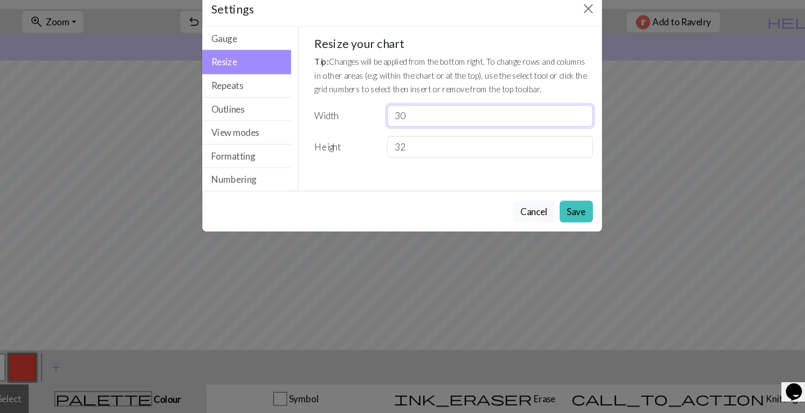
click at [453, 127] on input "30" at bounding box center [485, 133] width 193 height 20
type input "3"
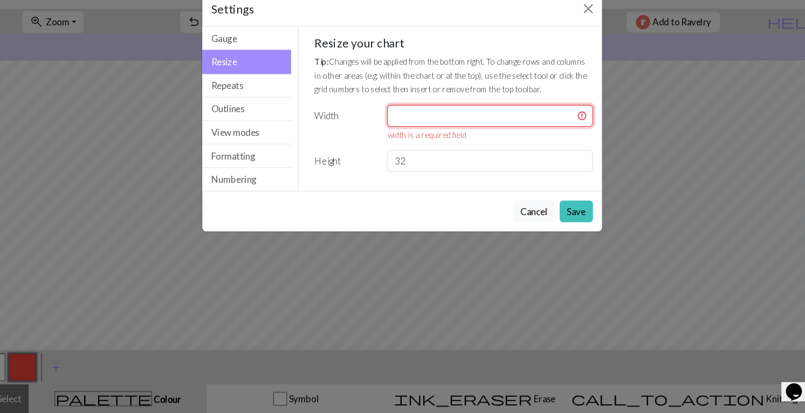
type input "2"
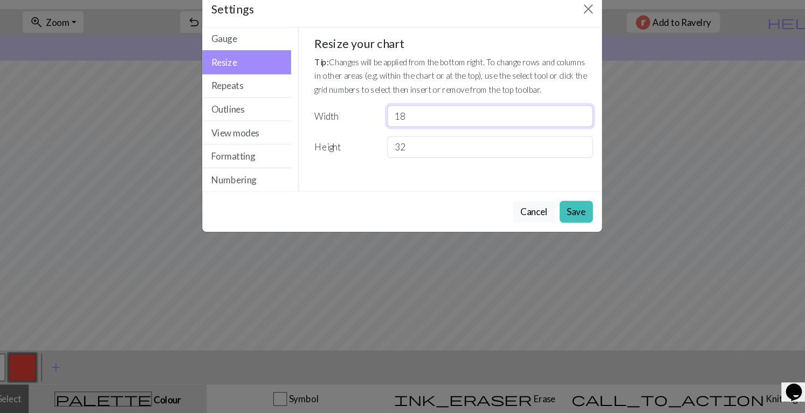
type input "18"
click at [419, 175] on div "Gauge Tip: Set your gauge to change the stitch distortion in your chart. This w…" at bounding box center [451, 120] width 279 height 140
click at [419, 162] on input "32" at bounding box center [485, 162] width 193 height 20
type input "3"
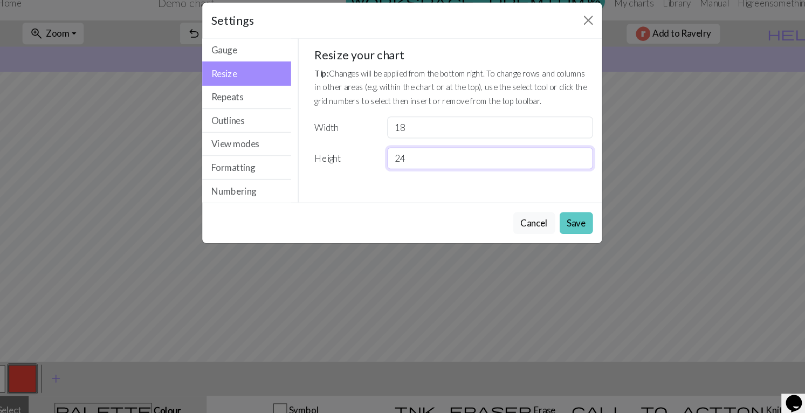
type input "24"
click at [503, 219] on button "Save" at bounding box center [566, 223] width 31 height 20
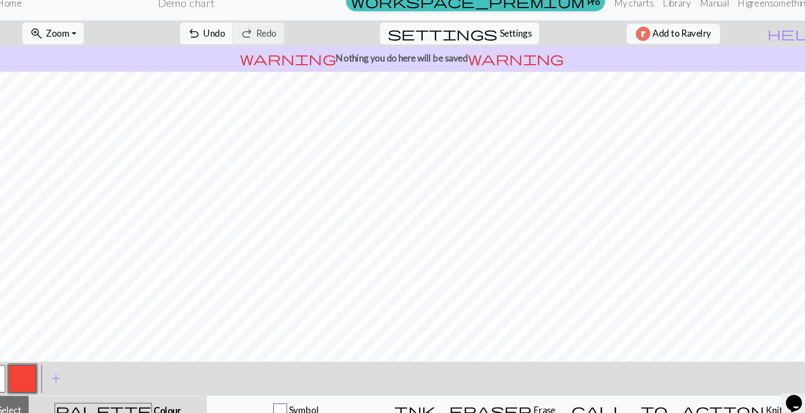
click at [25, 364] on button "button" at bounding box center [16, 370] width 26 height 26
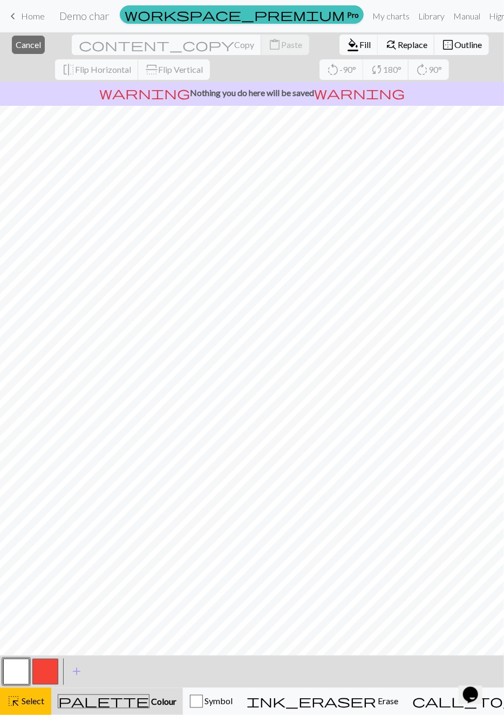
click at [18, 676] on button "button" at bounding box center [16, 672] width 26 height 26
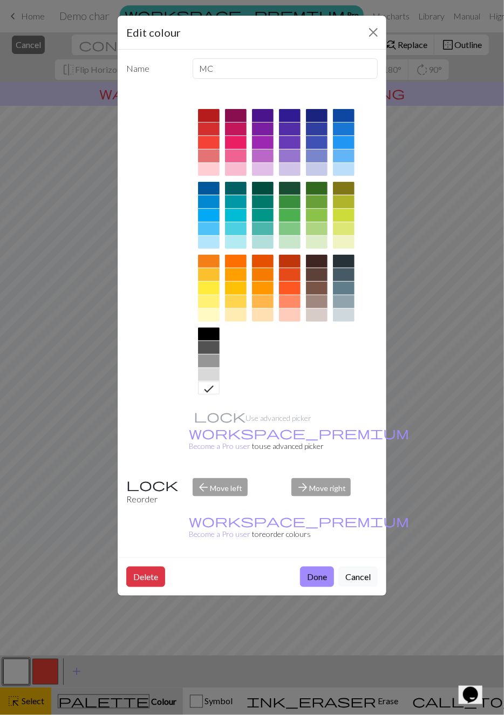
click at [26, 576] on div "Edit colour Name MC Use advanced picker workspace_premium Become a Pro user to …" at bounding box center [252, 357] width 504 height 715
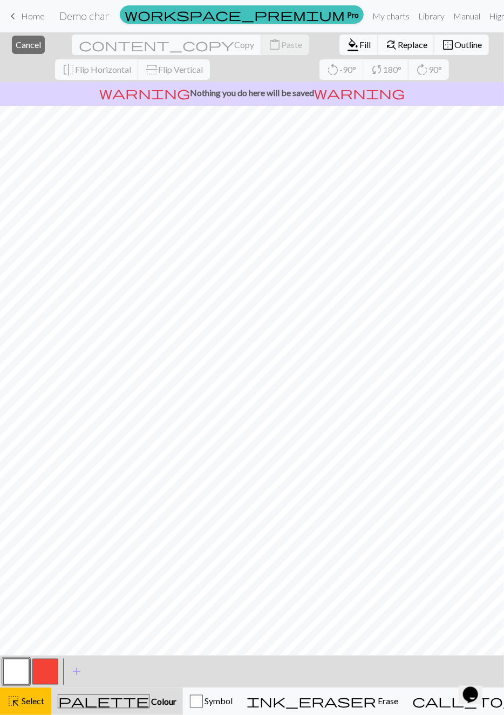
click at [88, 702] on span "palette" at bounding box center [103, 701] width 91 height 15
click at [95, 705] on span "palette" at bounding box center [103, 701] width 91 height 15
click at [26, 711] on button "highlight_alt Select Select" at bounding box center [25, 701] width 51 height 27
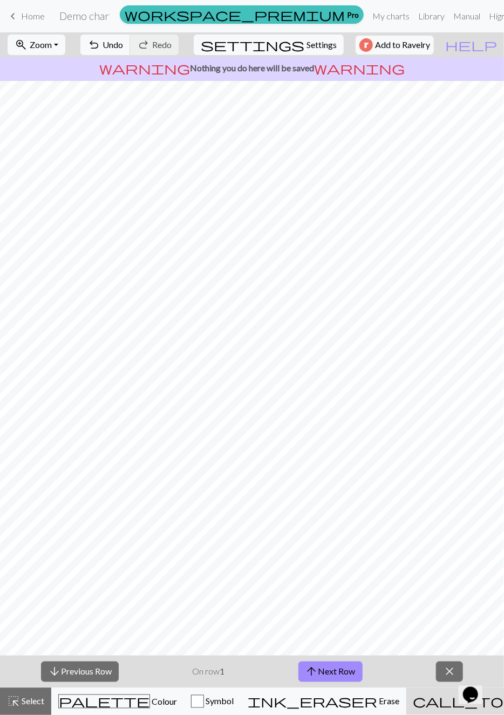
click at [438, 669] on button "close" at bounding box center [449, 671] width 27 height 20
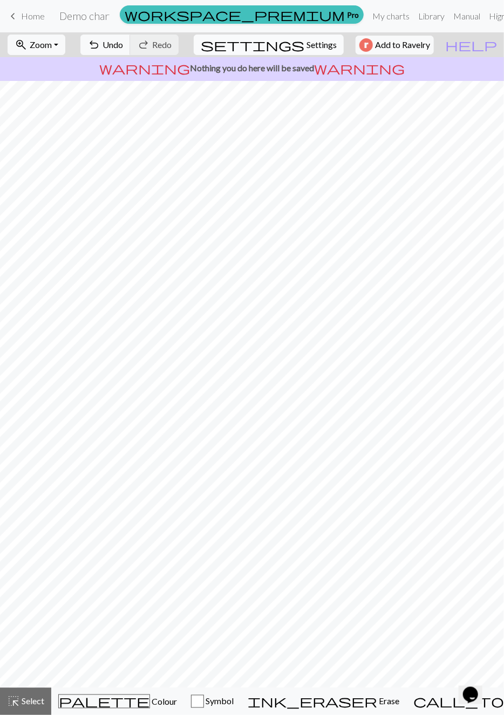
click at [312, 52] on button "settings Settings" at bounding box center [269, 45] width 150 height 20
select select "aran"
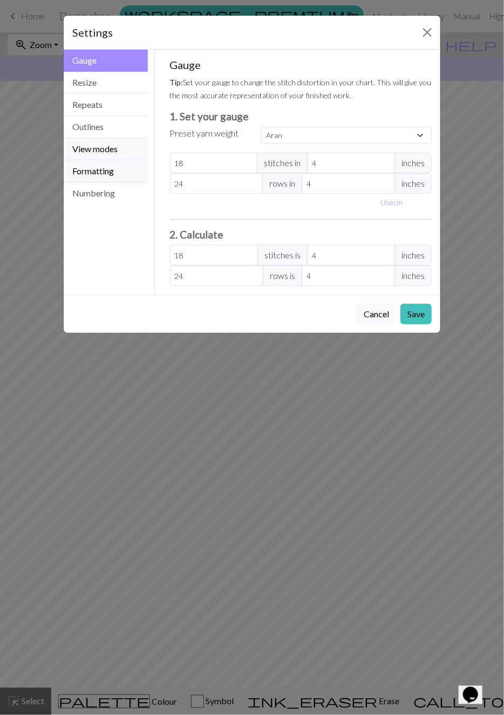
click at [121, 163] on button "Formatting" at bounding box center [106, 171] width 84 height 22
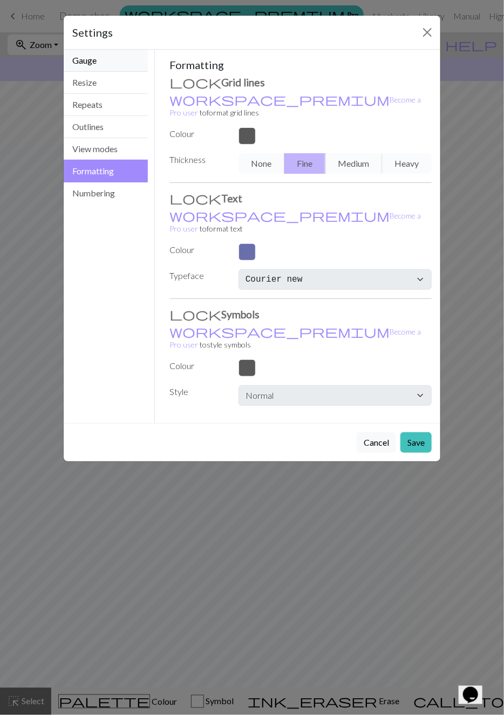
click at [114, 59] on button "Gauge" at bounding box center [106, 61] width 84 height 22
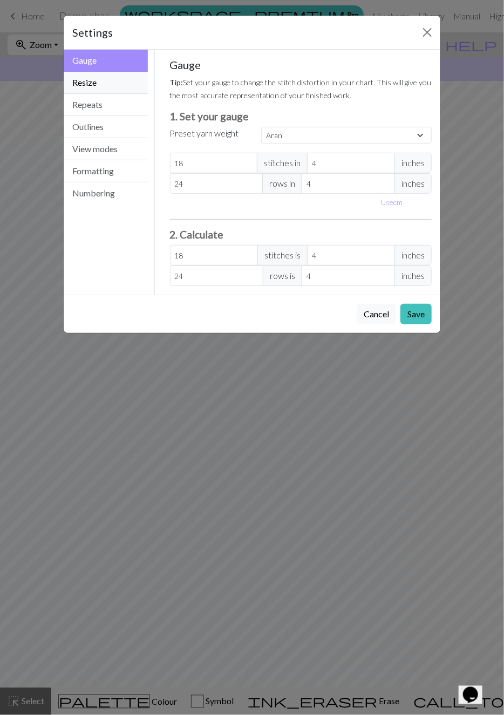
click at [119, 83] on button "Resize" at bounding box center [106, 83] width 84 height 22
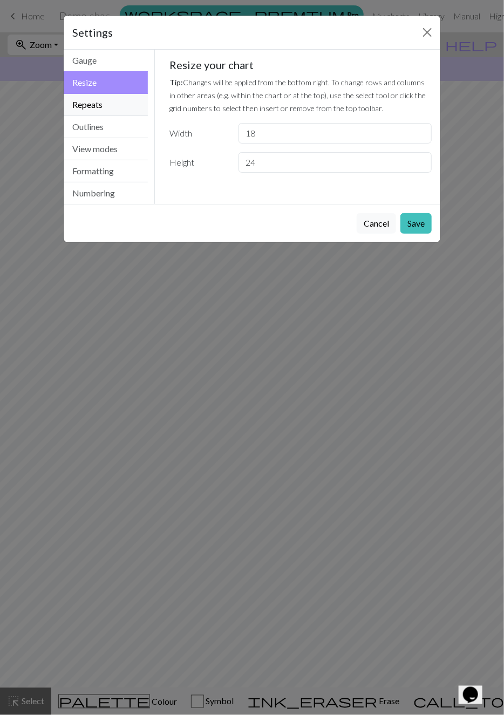
click at [119, 103] on button "Repeats" at bounding box center [106, 105] width 84 height 22
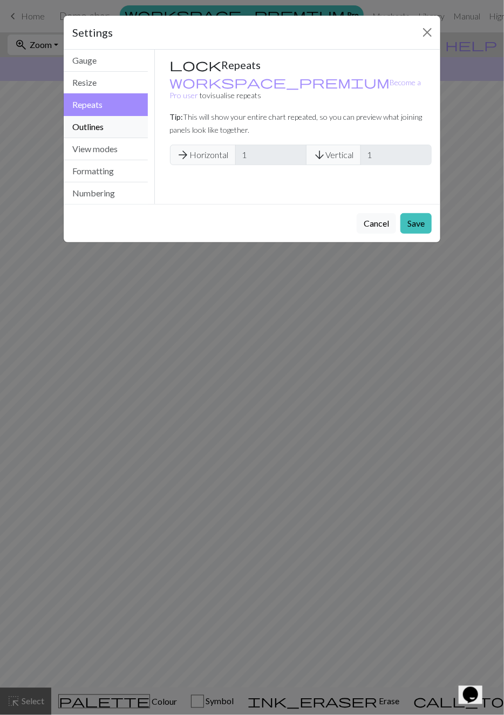
click at [112, 121] on button "Outlines" at bounding box center [106, 127] width 84 height 22
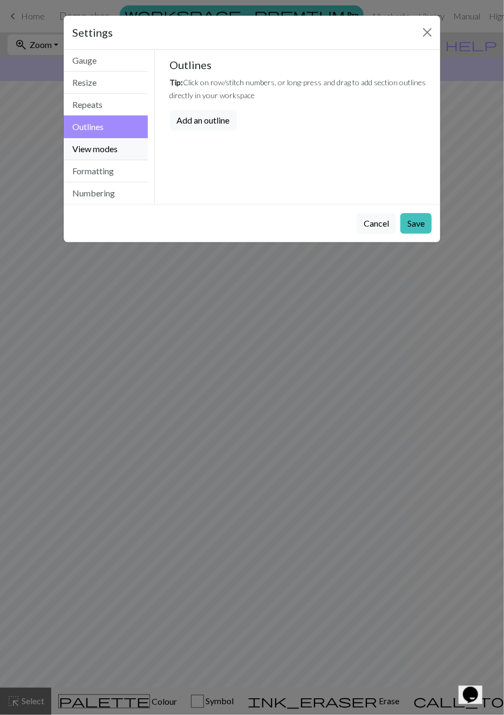
click at [118, 139] on button "View modes" at bounding box center [106, 149] width 84 height 22
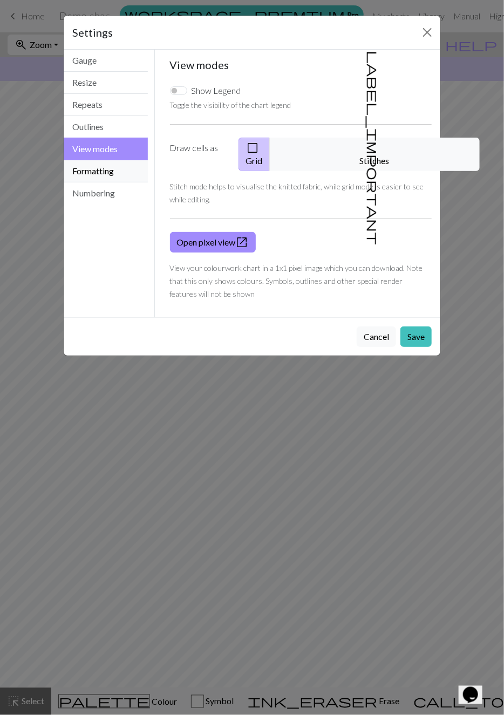
click at [121, 166] on button "Formatting" at bounding box center [106, 171] width 84 height 22
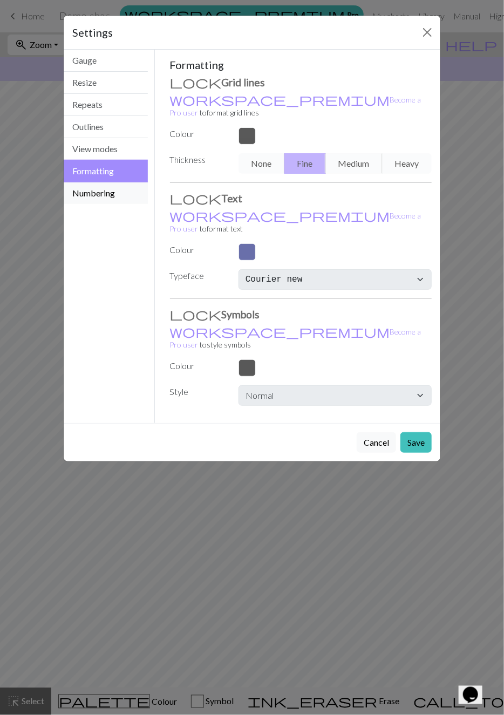
click at [125, 193] on button "Numbering" at bounding box center [106, 193] width 84 height 22
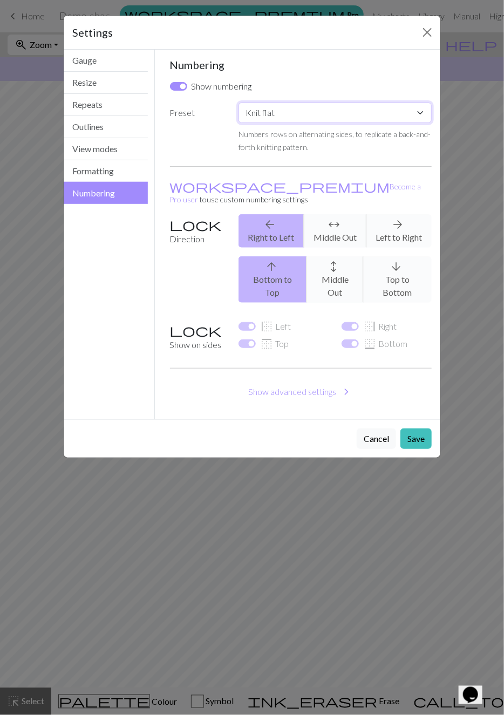
click at [368, 115] on select "Custom Knit flat Knit in the round Lace knitting Cross stitch" at bounding box center [334, 112] width 193 height 20
select select "round"
click at [238, 102] on select "Custom Knit flat Knit in the round Lace knitting Cross stitch" at bounding box center [334, 112] width 193 height 20
checkbox input "false"
click at [422, 428] on button "Save" at bounding box center [415, 438] width 31 height 20
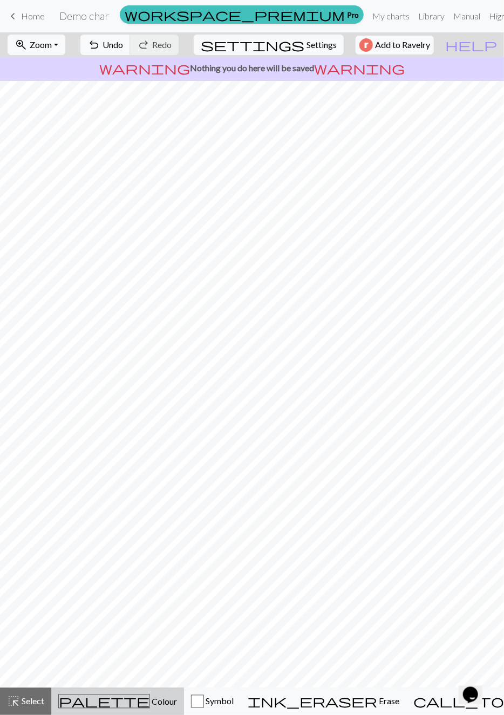
click at [129, 701] on div "palette Colour Colour" at bounding box center [117, 701] width 119 height 14
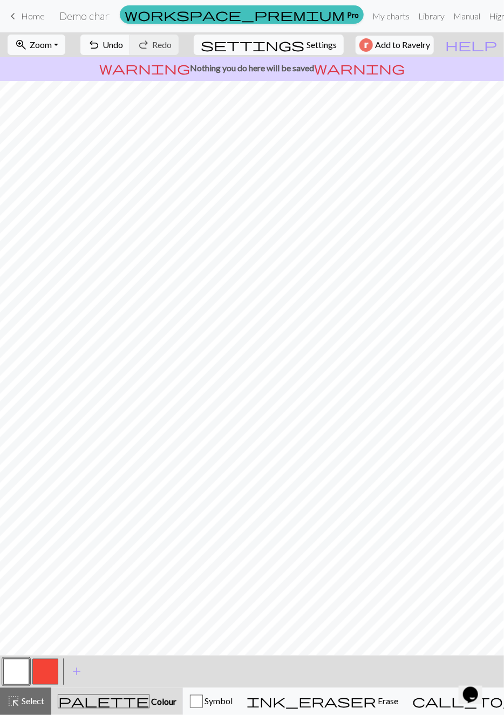
click at [45, 670] on button "button" at bounding box center [45, 672] width 26 height 26
click at [15, 669] on button "button" at bounding box center [16, 672] width 26 height 26
click at [42, 673] on button "button" at bounding box center [45, 672] width 26 height 26
click at [24, 668] on button "button" at bounding box center [16, 672] width 26 height 26
click at [48, 669] on button "button" at bounding box center [45, 672] width 26 height 26
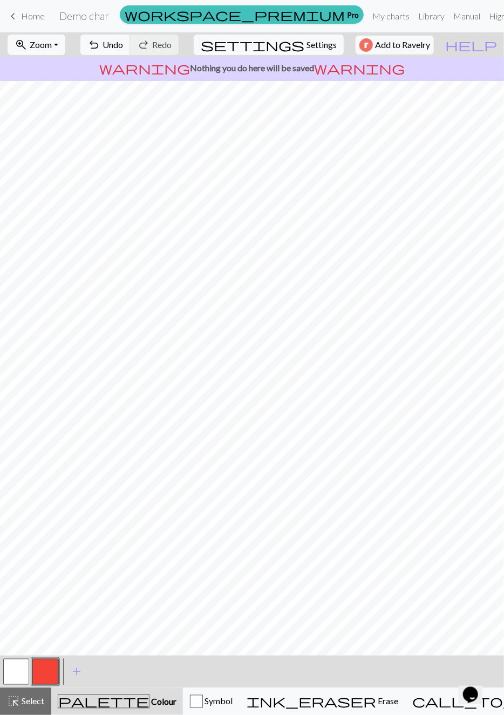
click at [17, 670] on button "button" at bounding box center [16, 672] width 26 height 26
click at [46, 665] on button "button" at bounding box center [45, 672] width 26 height 26
click at [25, 674] on button "button" at bounding box center [16, 672] width 26 height 26
click at [45, 664] on button "button" at bounding box center [45, 672] width 26 height 26
click at [23, 678] on button "button" at bounding box center [16, 672] width 26 height 26
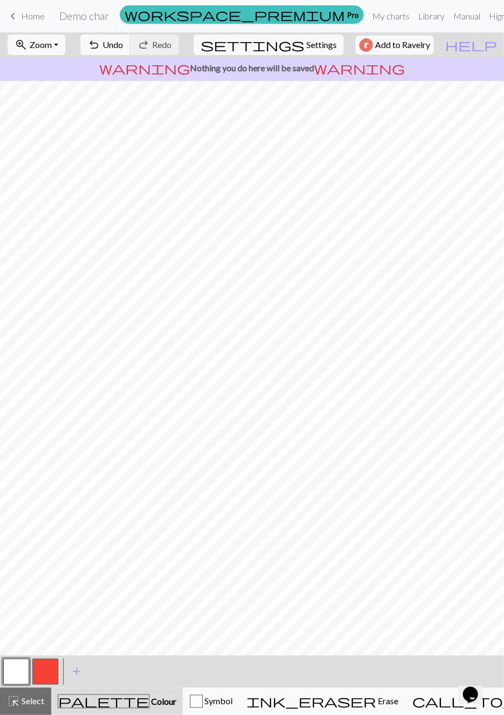
click at [49, 666] on button "button" at bounding box center [45, 672] width 26 height 26
click at [22, 676] on button "button" at bounding box center [16, 672] width 26 height 26
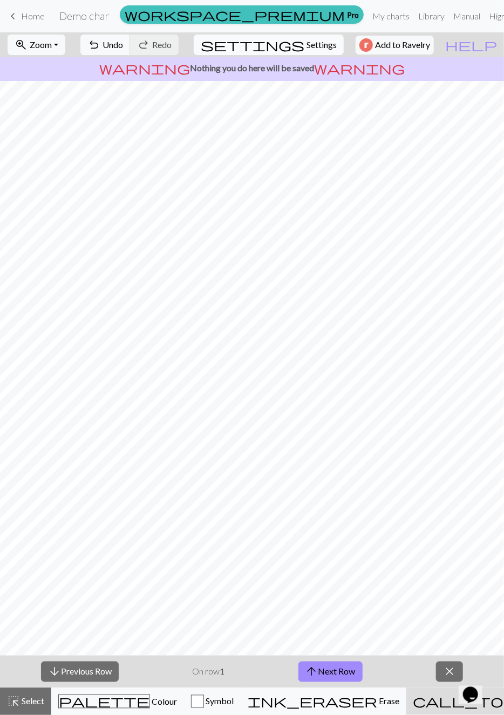
click at [323, 47] on span "Settings" at bounding box center [321, 44] width 30 height 13
select select "Courier new"
select select "round"
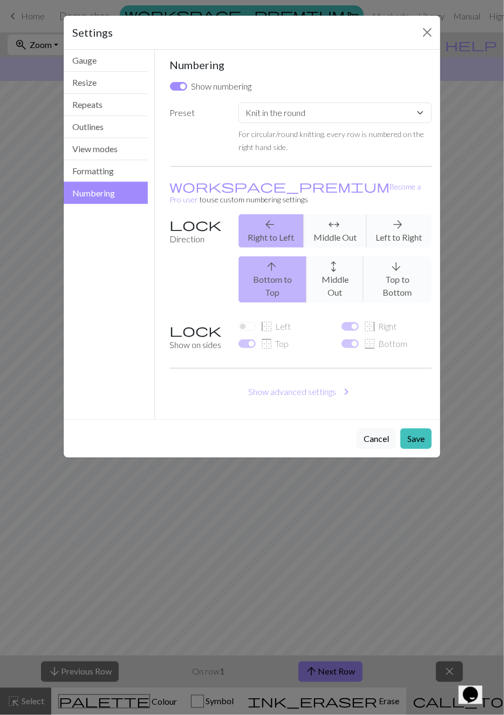
click at [119, 182] on button "Numbering" at bounding box center [106, 193] width 84 height 22
click at [127, 168] on button "Formatting" at bounding box center [106, 171] width 84 height 22
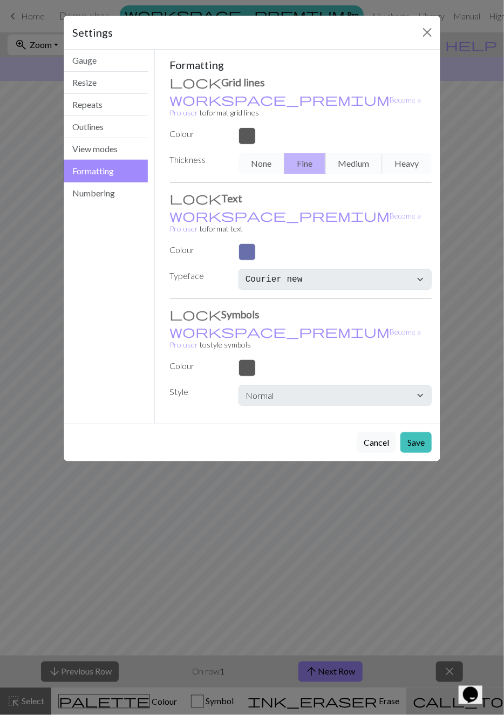
click at [126, 177] on button "Formatting" at bounding box center [106, 171] width 84 height 23
click at [131, 182] on button "Numbering" at bounding box center [106, 193] width 84 height 22
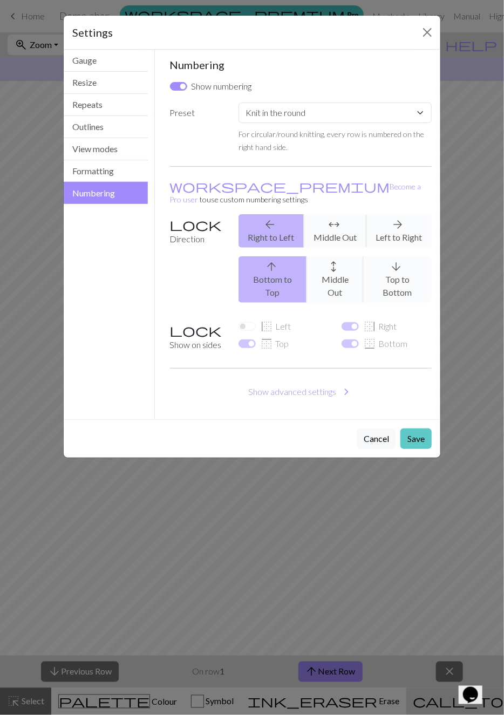
click at [426, 428] on button "Save" at bounding box center [415, 438] width 31 height 20
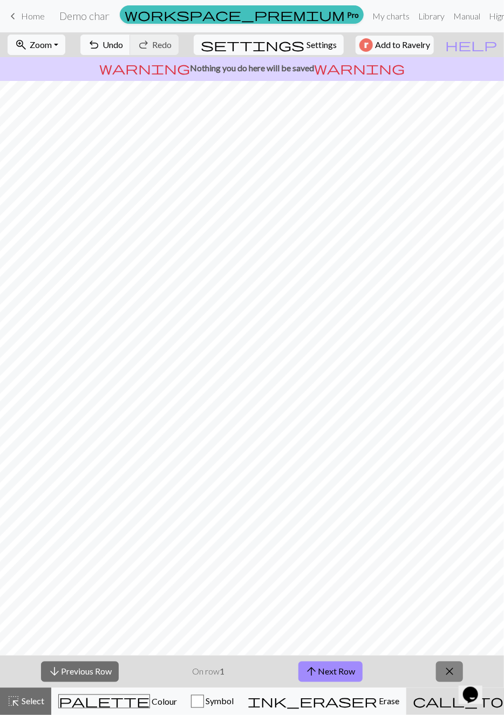
click at [447, 669] on span "close" at bounding box center [449, 671] width 13 height 15
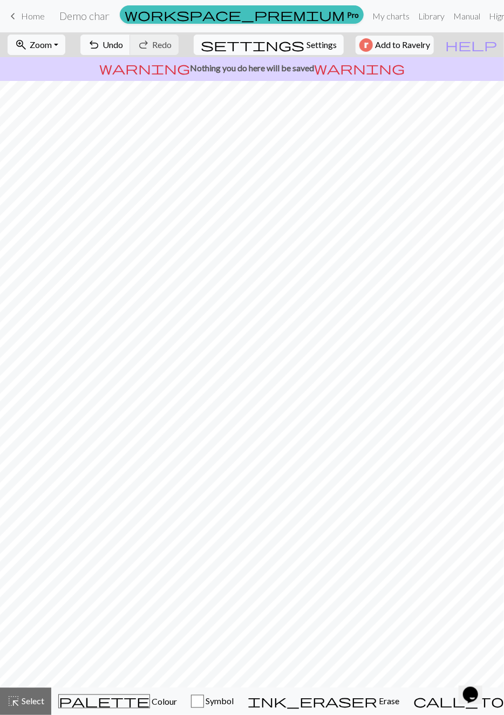
click at [321, 49] on span "Settings" at bounding box center [321, 44] width 30 height 13
select select "round"
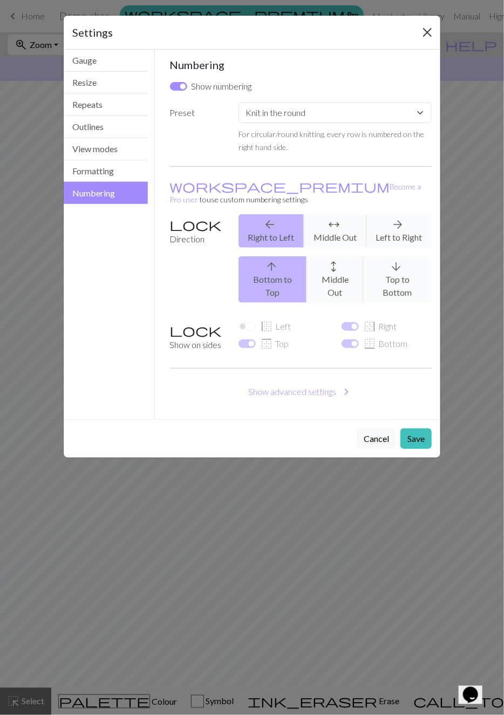
click at [422, 32] on button "Close" at bounding box center [427, 32] width 17 height 17
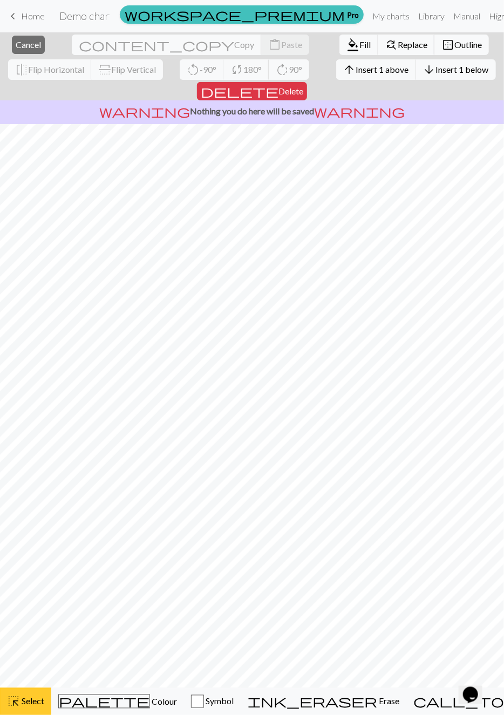
click at [39, 707] on div "highlight_alt Select Select" at bounding box center [25, 701] width 37 height 13
